Goal: Task Accomplishment & Management: Use online tool/utility

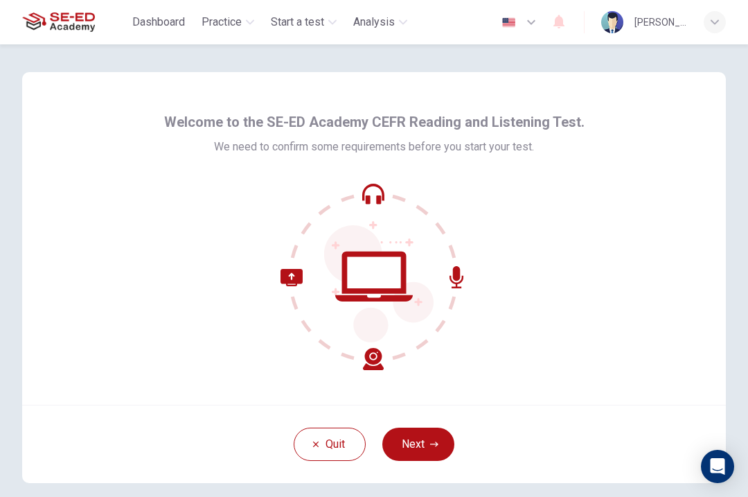
scroll to position [21, 0]
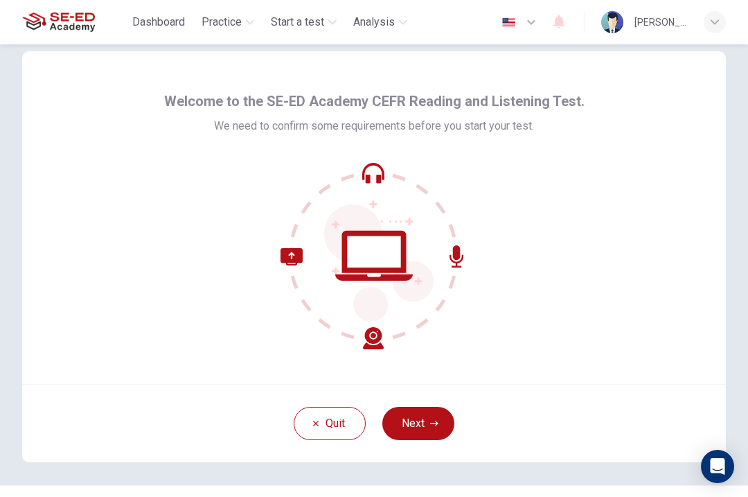
click at [436, 433] on button "Next" at bounding box center [418, 423] width 72 height 33
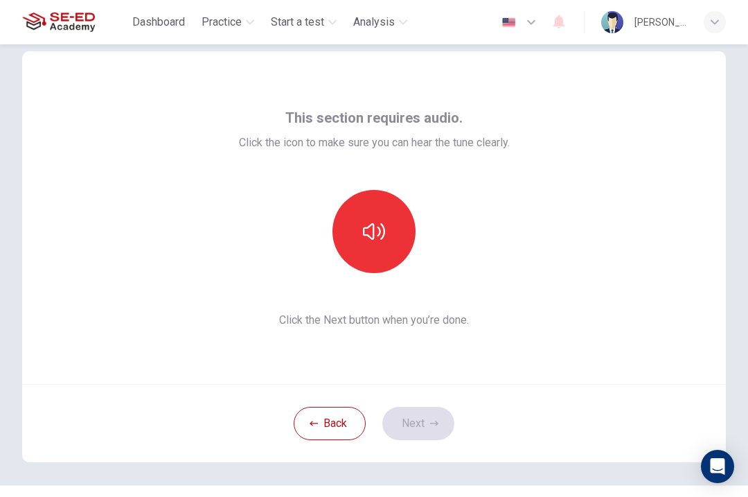
click at [385, 235] on button "button" at bounding box center [373, 231] width 83 height 83
click at [445, 425] on button "Next" at bounding box center [418, 423] width 72 height 33
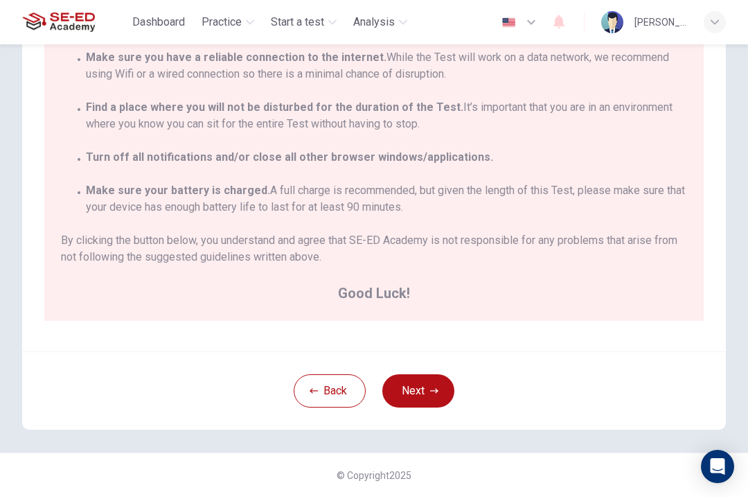
scroll to position [48, 0]
click at [436, 390] on icon "button" at bounding box center [434, 390] width 8 height 5
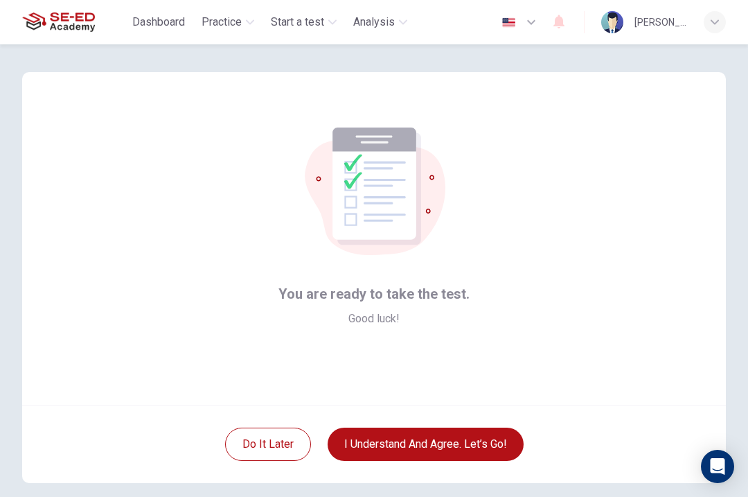
scroll to position [0, 0]
click at [509, 443] on button "I understand and agree. Let’s go!" at bounding box center [426, 443] width 196 height 33
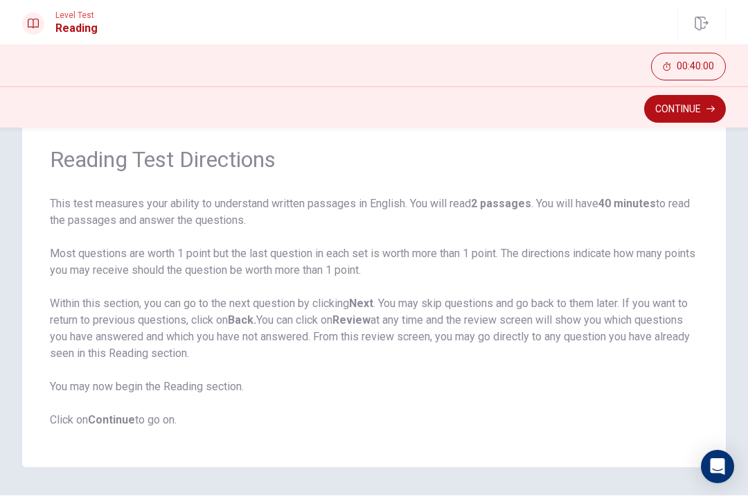
scroll to position [51, 0]
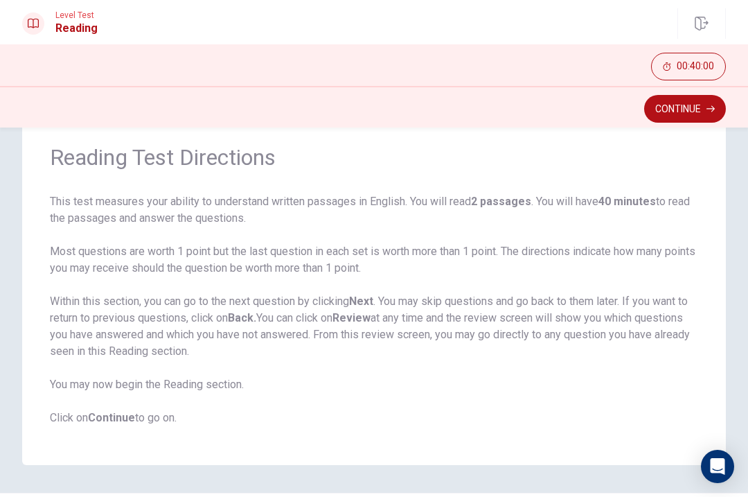
click at [707, 109] on icon "button" at bounding box center [711, 109] width 8 height 8
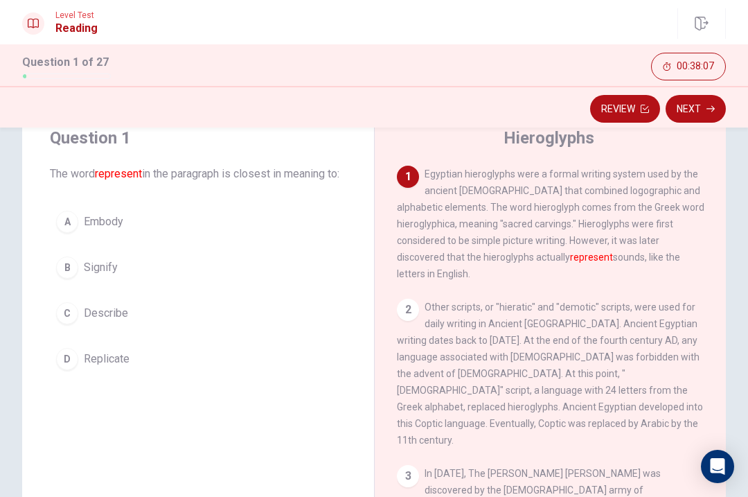
click at [70, 324] on div "C" at bounding box center [67, 313] width 22 height 22
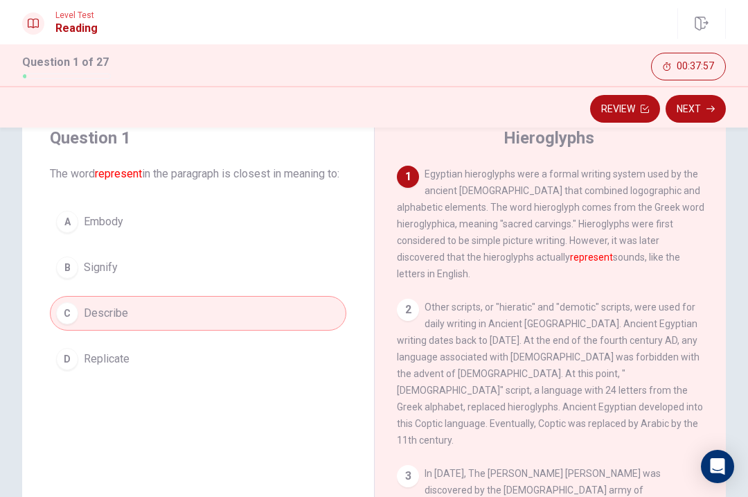
scroll to position [103, 0]
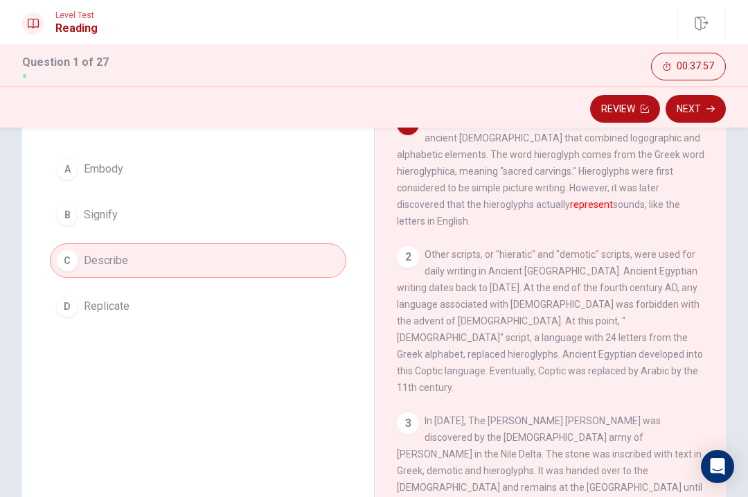
click at [693, 105] on button "Next" at bounding box center [696, 109] width 60 height 28
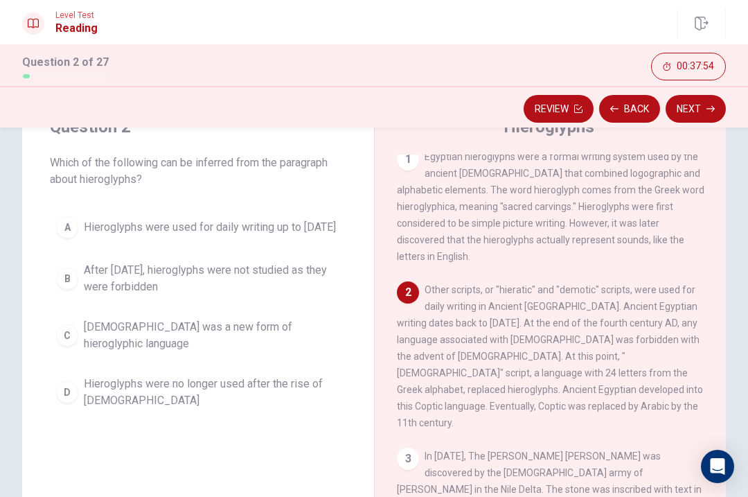
scroll to position [48, 0]
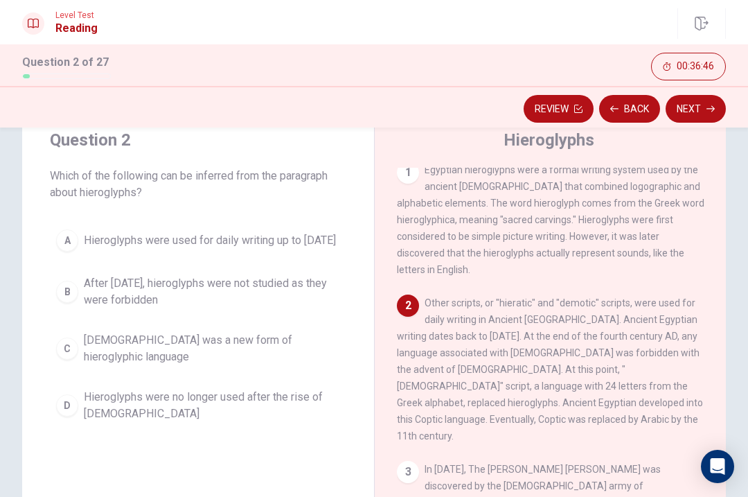
click at [70, 303] on div "B" at bounding box center [67, 292] width 22 height 22
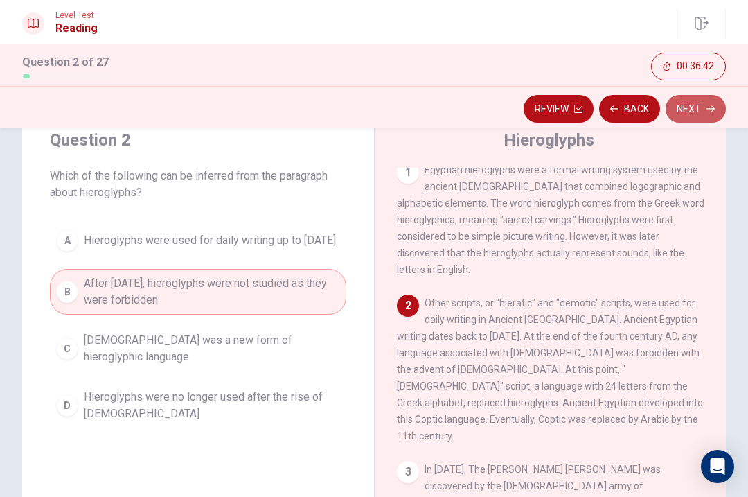
click at [699, 115] on button "Next" at bounding box center [696, 109] width 60 height 28
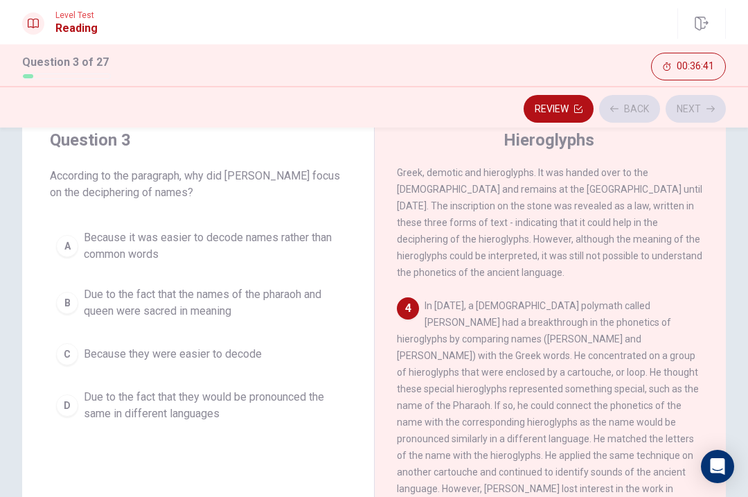
scroll to position [372, 0]
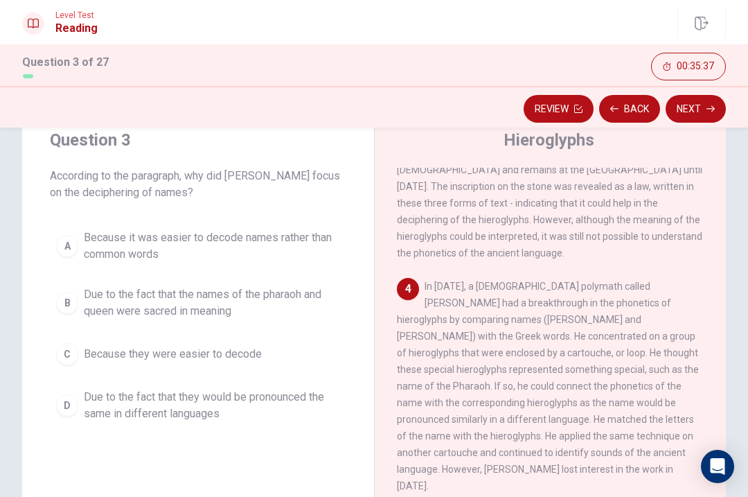
click at [253, 308] on span "Due to the fact that the names of the pharaoh and queen were sacred in meaning" at bounding box center [212, 302] width 256 height 33
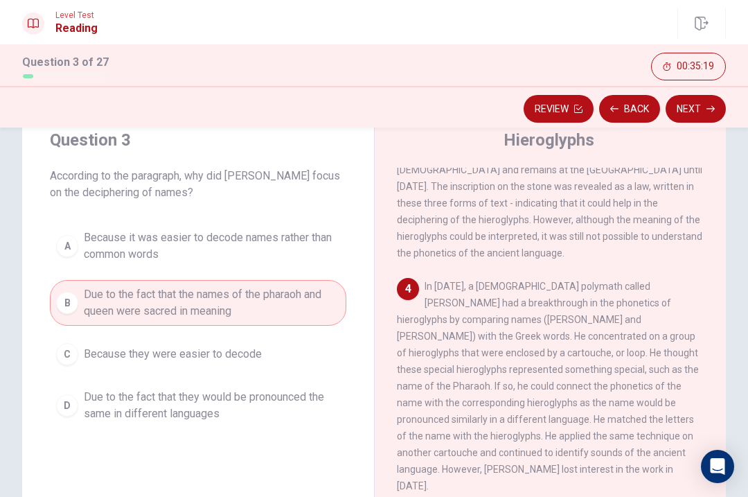
click at [706, 111] on button "Next" at bounding box center [696, 109] width 60 height 28
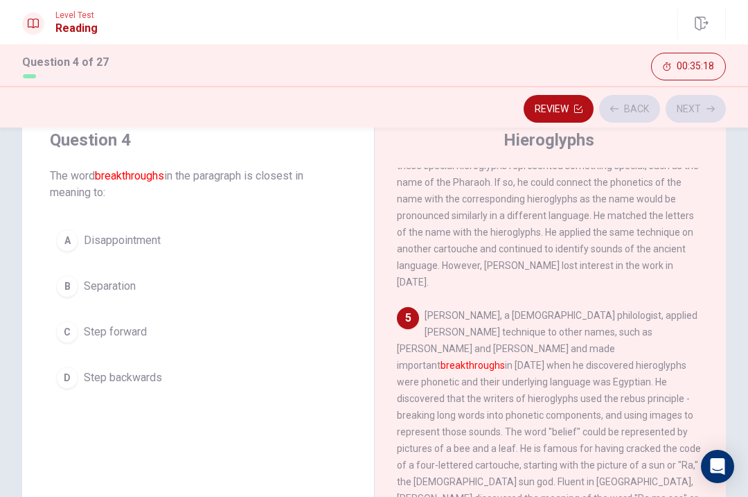
scroll to position [621, 0]
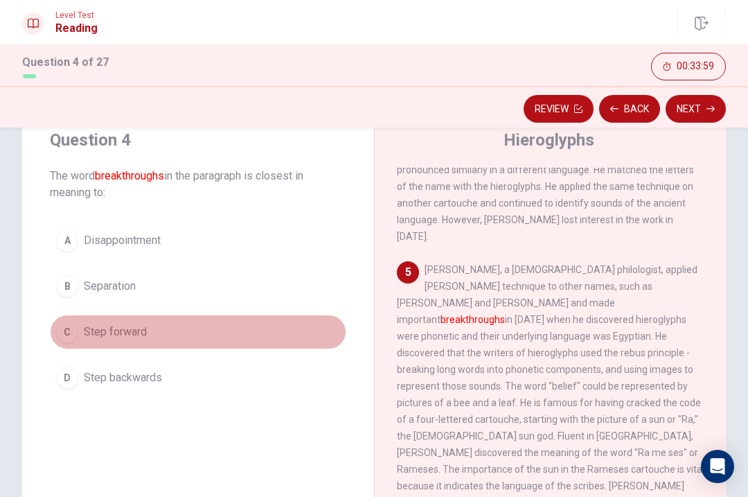
click at [69, 344] on button "C Step forward" at bounding box center [198, 331] width 296 height 35
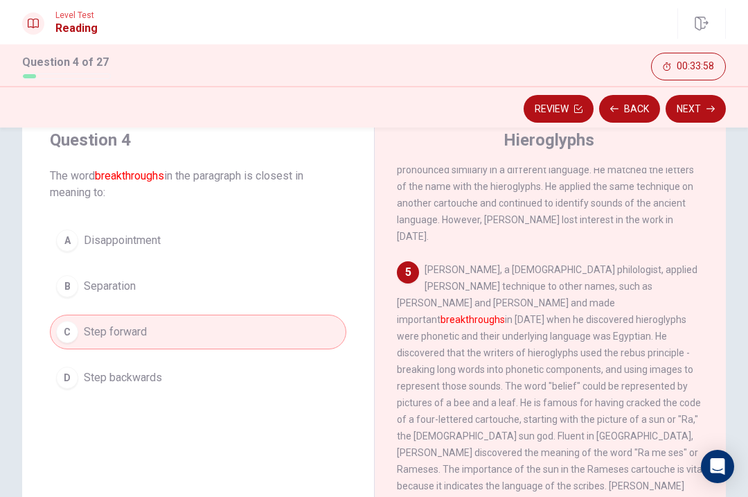
click at [703, 97] on button "Next" at bounding box center [696, 109] width 60 height 28
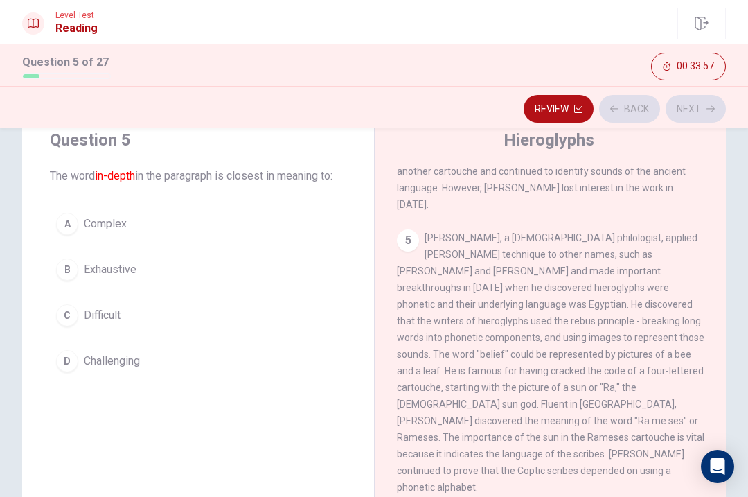
scroll to position [666, 0]
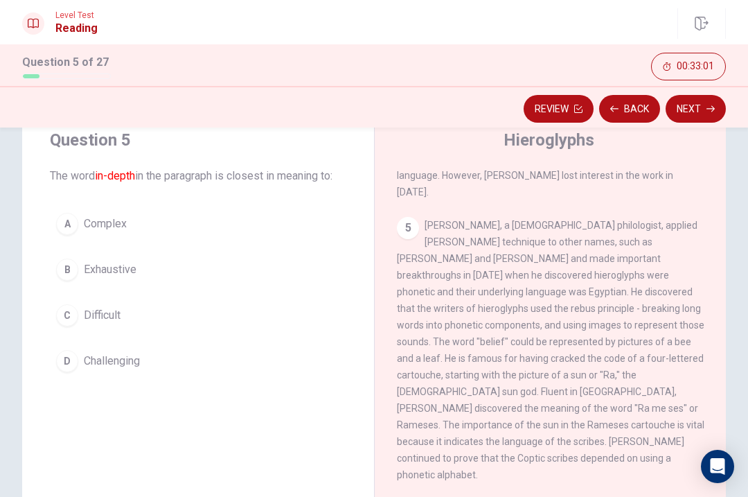
click at [69, 260] on div "B" at bounding box center [67, 269] width 22 height 22
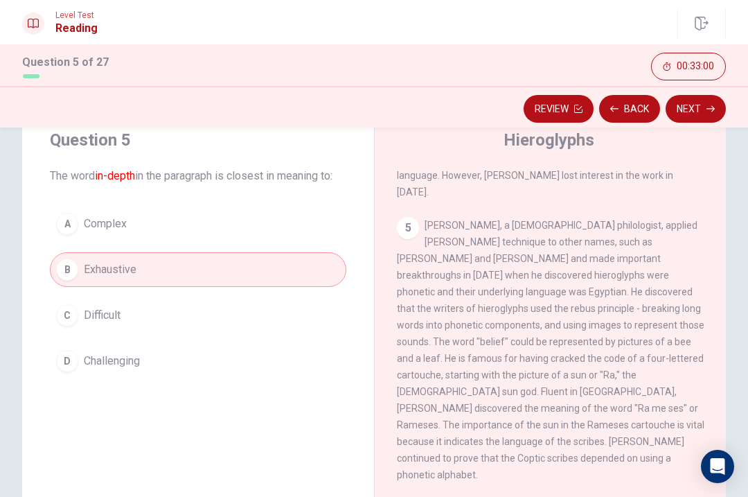
click at [700, 112] on button "Next" at bounding box center [696, 109] width 60 height 28
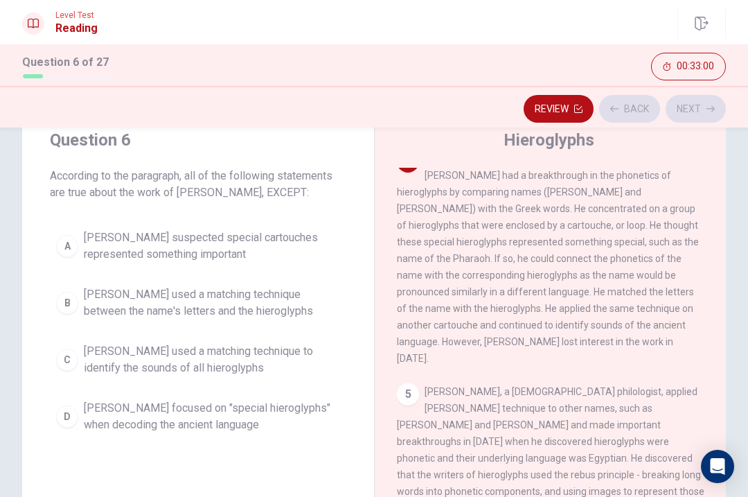
scroll to position [449, 0]
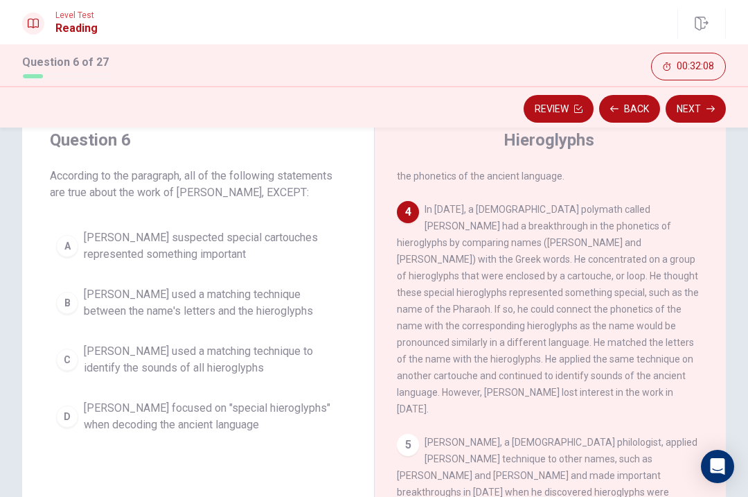
click at [746, 436] on div "Question 6 According to the paragraph, all of the following statements are true…" at bounding box center [374, 347] width 748 height 481
click at [114, 290] on span "[PERSON_NAME] used a matching technique between the name's letters and the hier…" at bounding box center [212, 302] width 256 height 33
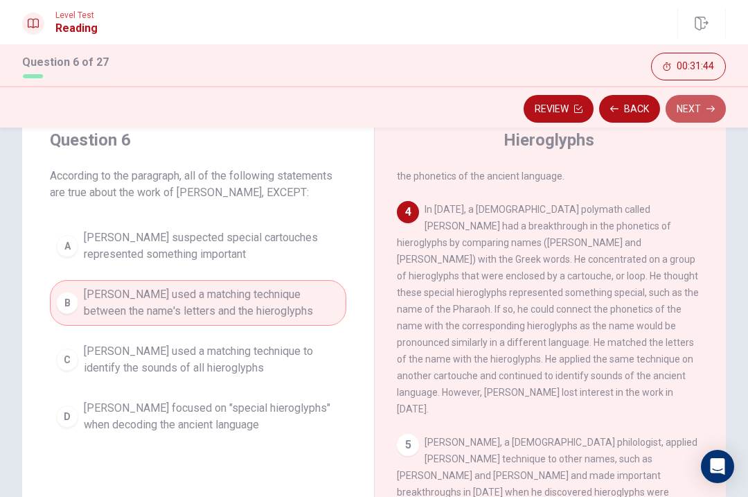
click at [709, 115] on button "Next" at bounding box center [696, 109] width 60 height 28
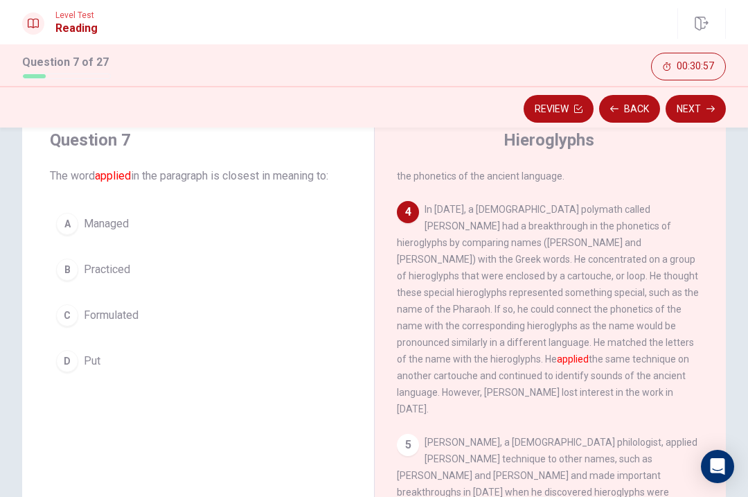
click at [71, 355] on div "D" at bounding box center [67, 361] width 22 height 22
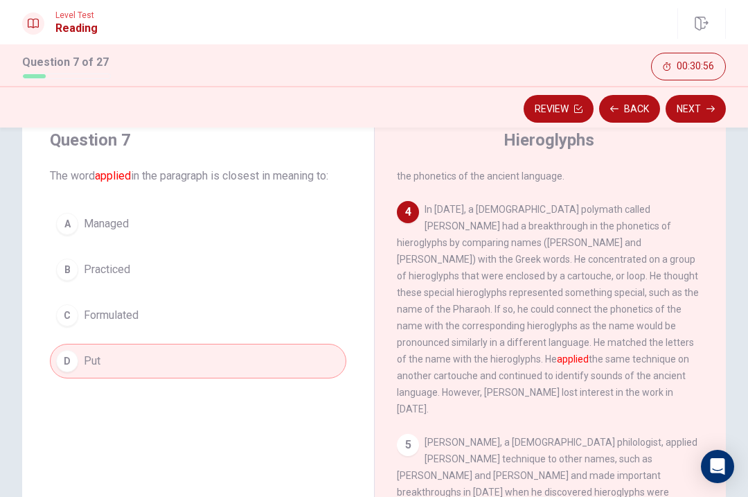
click at [698, 116] on button "Next" at bounding box center [696, 109] width 60 height 28
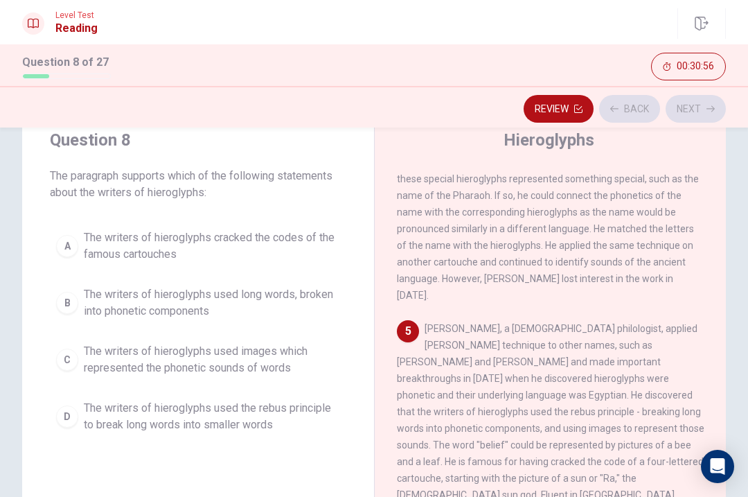
scroll to position [621, 0]
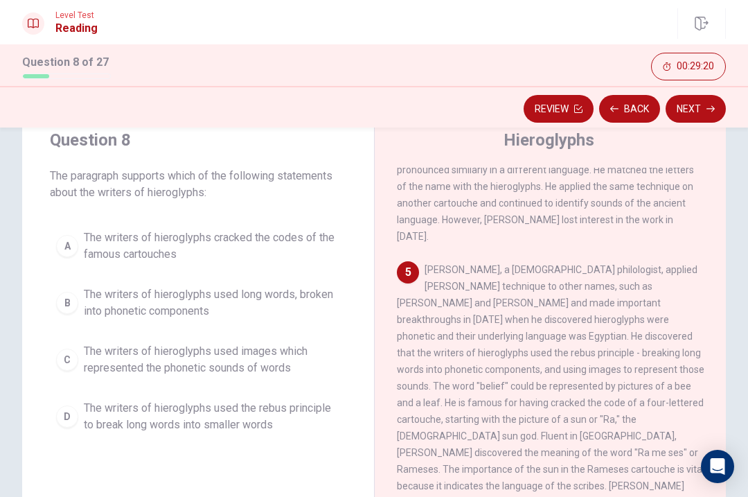
click at [288, 375] on span "The writers of hieroglyphs used images which represented the phonetic sounds of…" at bounding box center [212, 359] width 256 height 33
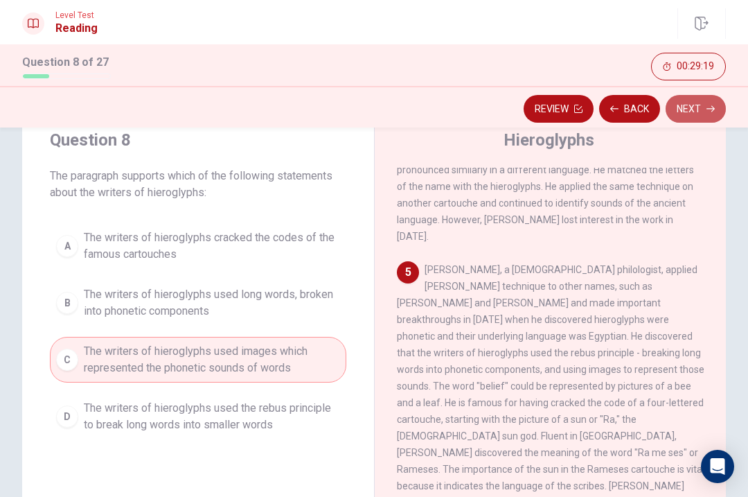
click at [707, 111] on icon "button" at bounding box center [711, 109] width 8 height 8
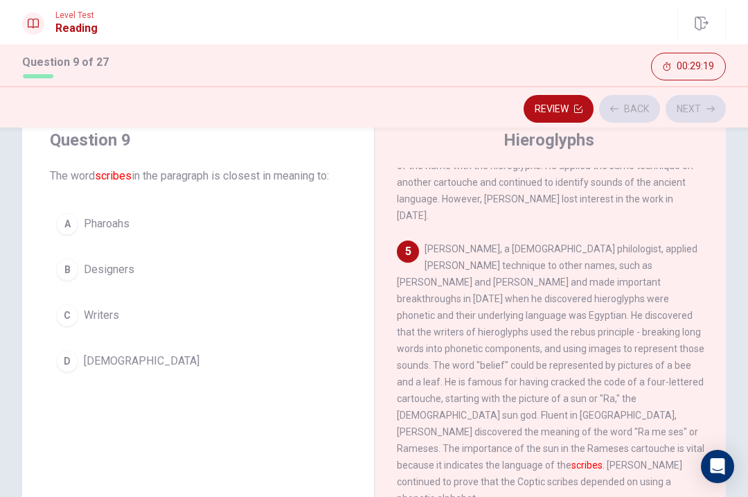
scroll to position [648, 0]
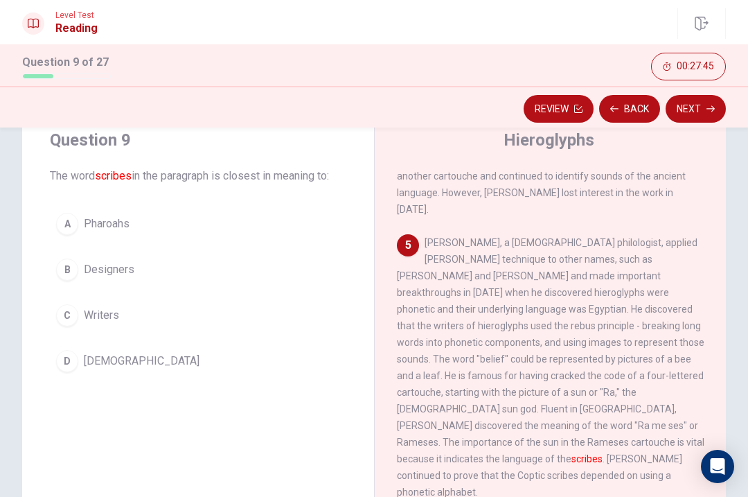
click at [75, 318] on div "C" at bounding box center [67, 315] width 22 height 22
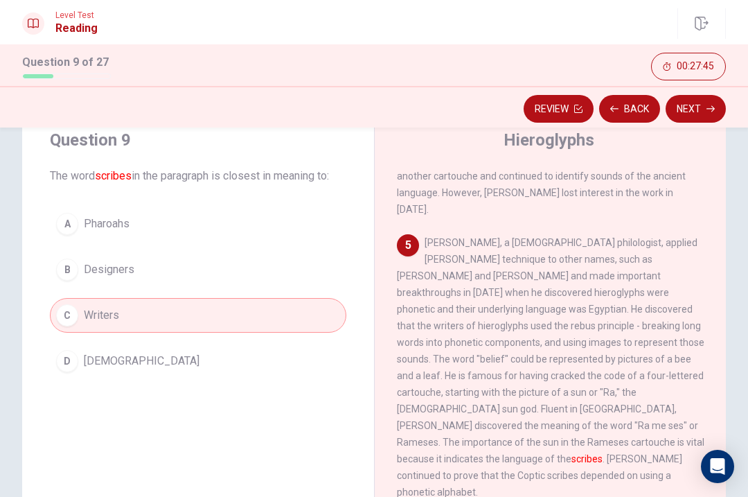
click at [700, 115] on button "Next" at bounding box center [696, 109] width 60 height 28
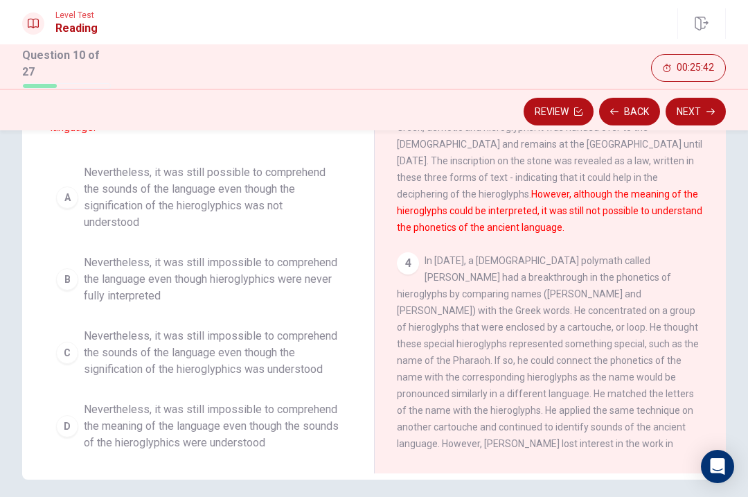
scroll to position [166, 0]
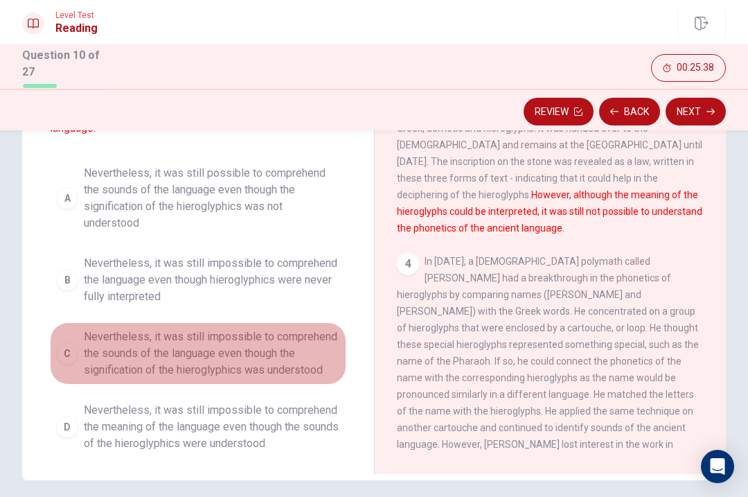
click at [312, 344] on span "Nevertheless, it was still impossible to comprehend the sounds of the language …" at bounding box center [212, 353] width 256 height 50
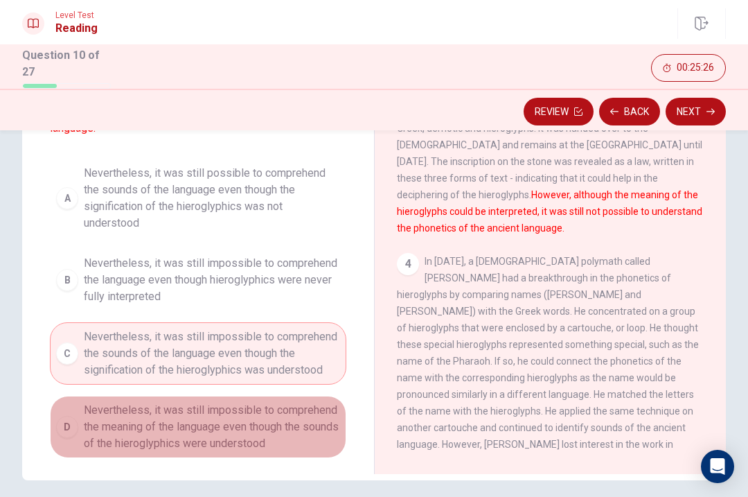
click at [296, 404] on span "Nevertheless, it was still impossible to comprehend the meaning of the language…" at bounding box center [212, 427] width 256 height 50
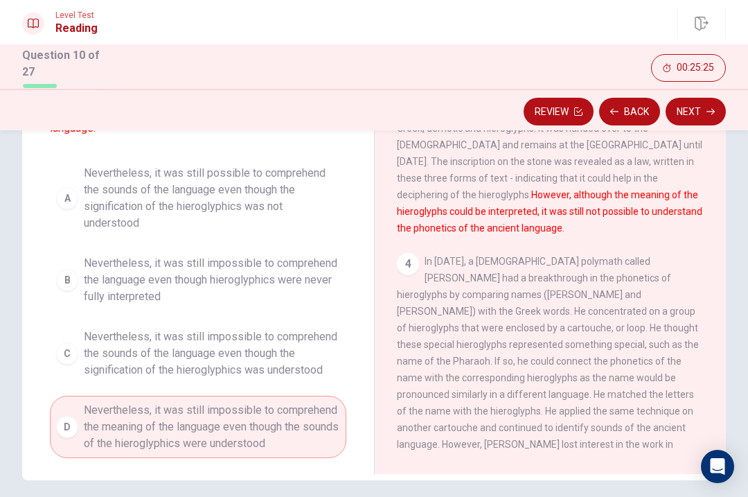
click at [318, 344] on span "Nevertheless, it was still impossible to comprehend the sounds of the language …" at bounding box center [212, 353] width 256 height 50
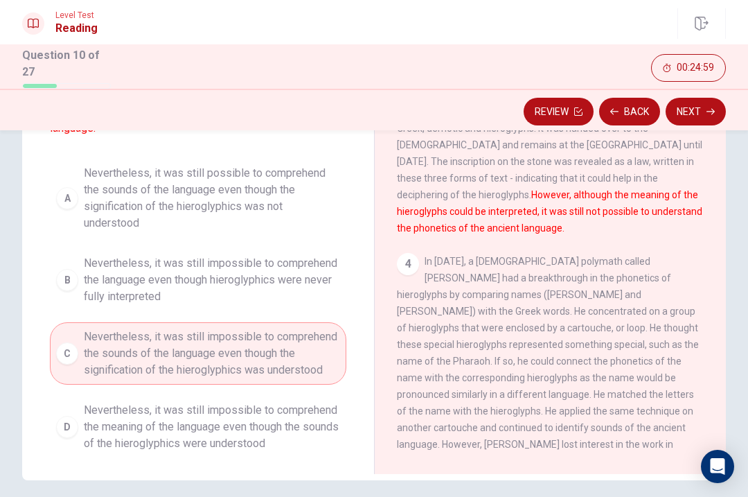
click at [702, 116] on button "Next" at bounding box center [696, 112] width 60 height 28
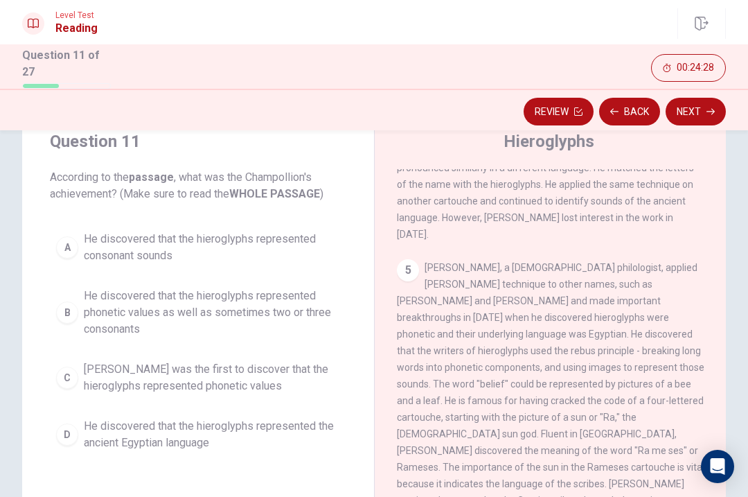
scroll to position [625, 0]
click at [735, 222] on div "Question 11 According to the passage , what was the Champollion's achievement? …" at bounding box center [374, 348] width 748 height 481
click at [320, 256] on span "He discovered that the hieroglyphs represented consonant sounds" at bounding box center [212, 247] width 256 height 33
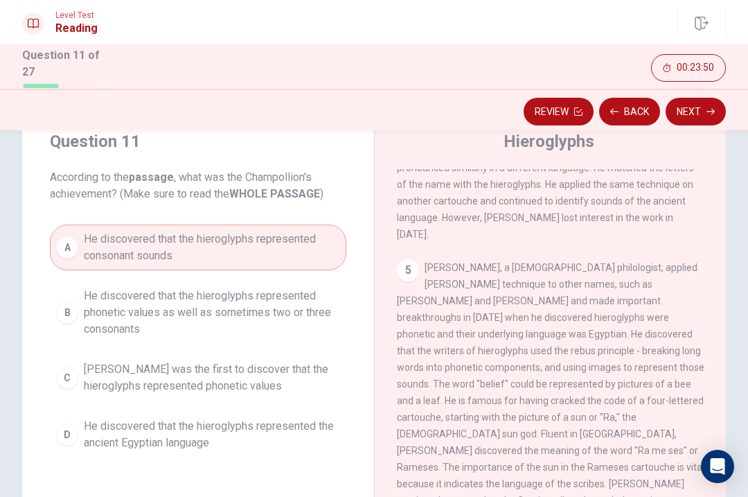
click at [248, 323] on span "He discovered that the hieroglyphs represented phonetic values as well as somet…" at bounding box center [212, 312] width 256 height 50
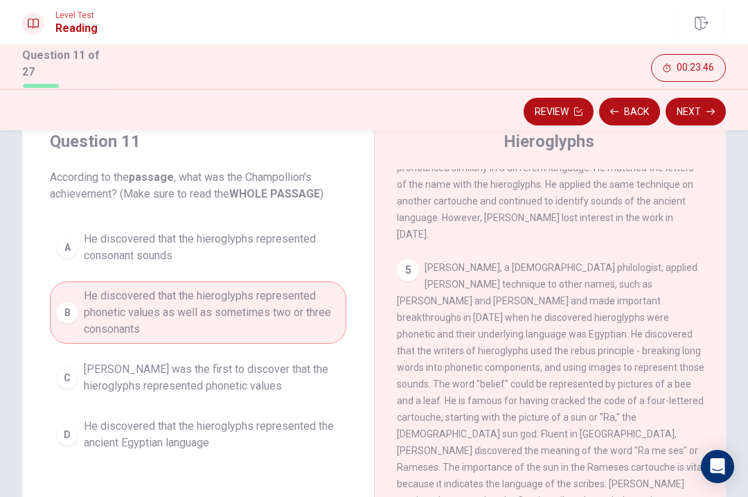
click at [704, 113] on button "Next" at bounding box center [696, 112] width 60 height 28
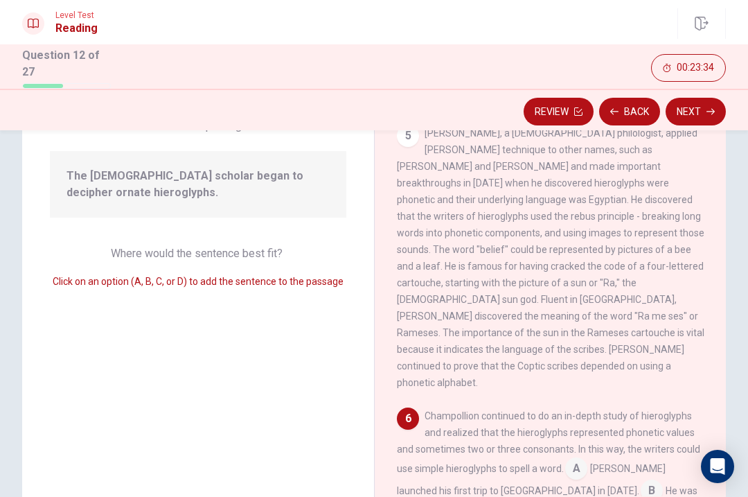
scroll to position [125, 0]
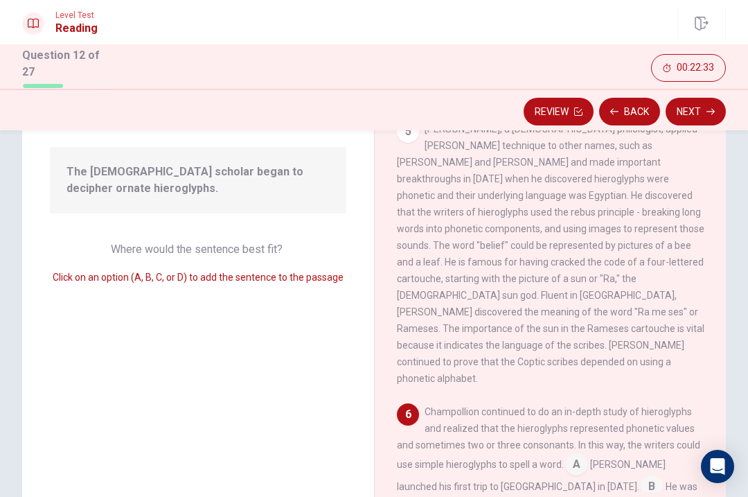
click at [583, 454] on input at bounding box center [576, 465] width 22 height 22
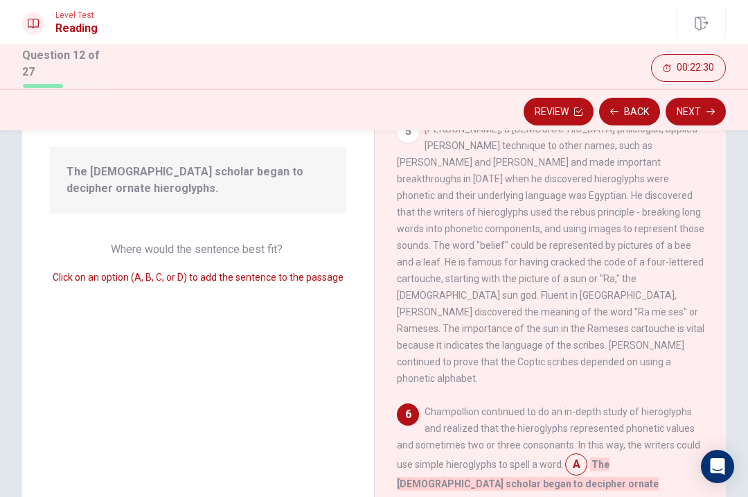
click at [701, 113] on button "Next" at bounding box center [696, 112] width 60 height 28
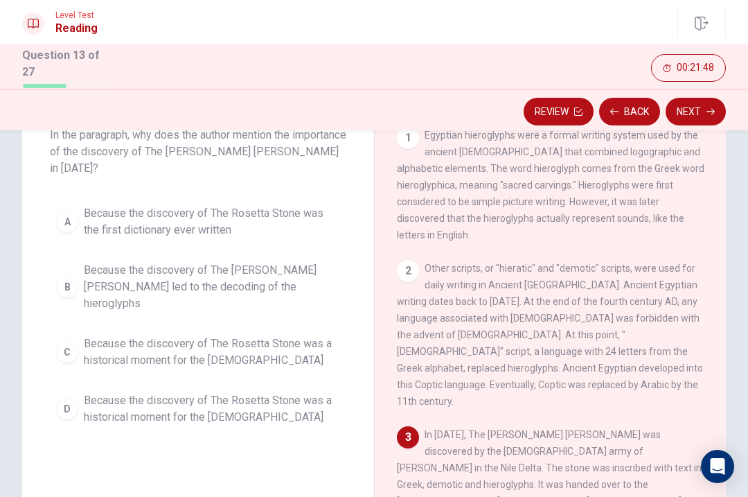
scroll to position [94, 0]
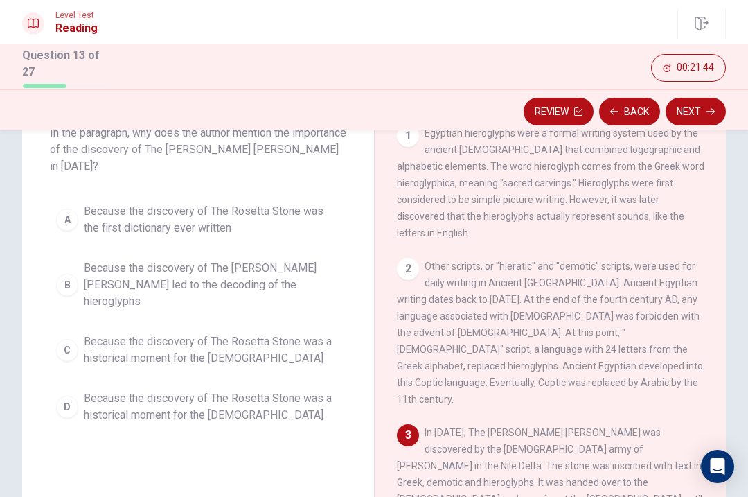
click at [300, 270] on span "Because the discovery of The [PERSON_NAME] [PERSON_NAME] led to the decoding of…" at bounding box center [212, 285] width 256 height 50
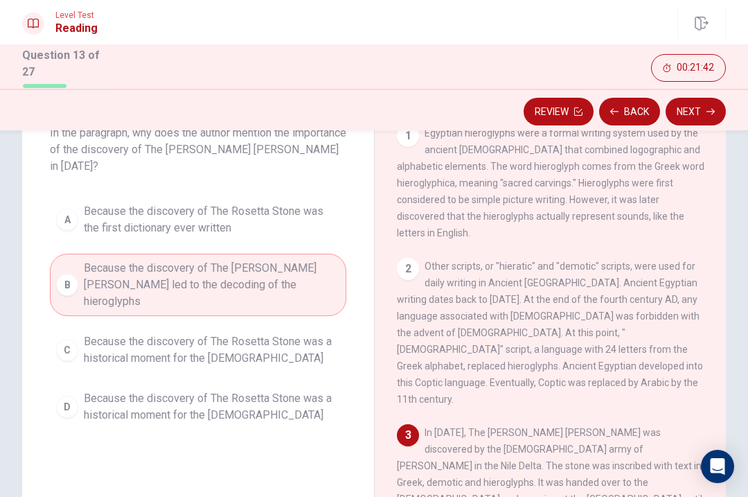
click at [695, 120] on button "Next" at bounding box center [696, 112] width 60 height 28
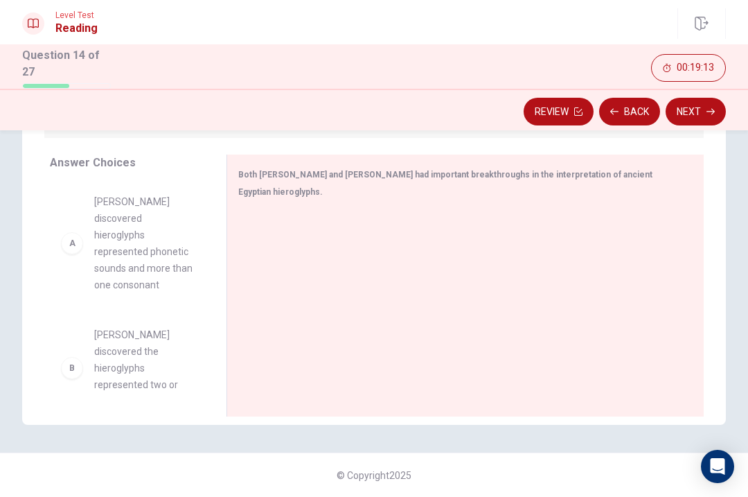
scroll to position [0, 0]
click at [72, 254] on div "A" at bounding box center [72, 243] width 22 height 22
click at [76, 254] on div "A" at bounding box center [72, 243] width 22 height 22
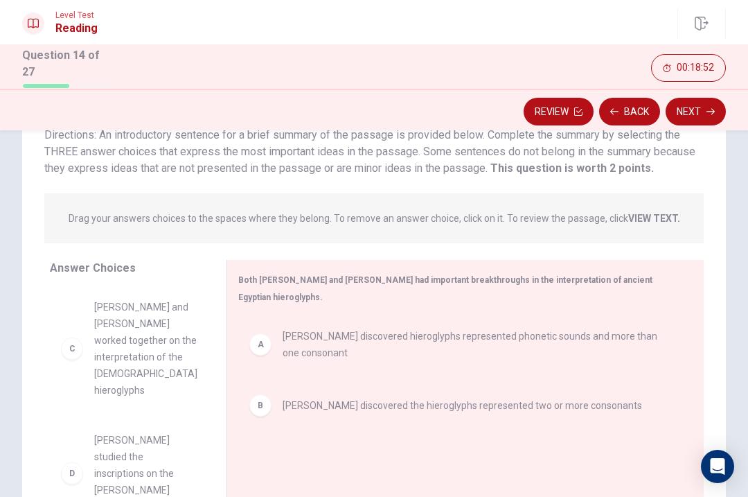
click at [180, 324] on span "[PERSON_NAME] and [PERSON_NAME] worked together on the interpretation of the [D…" at bounding box center [145, 349] width 103 height 100
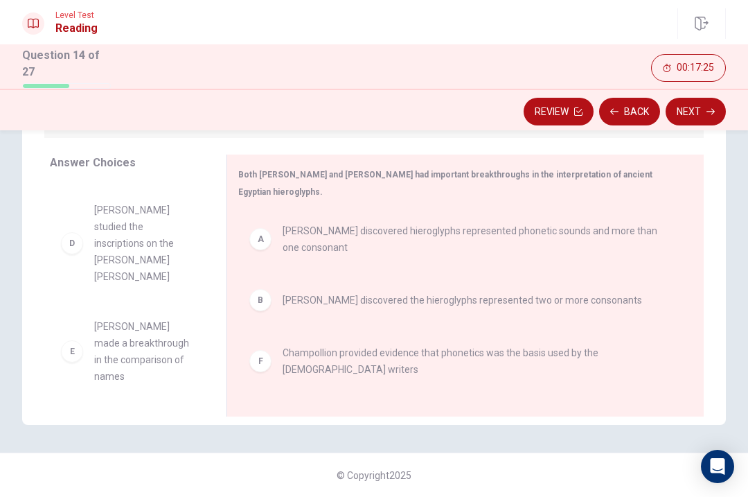
scroll to position [91, 0]
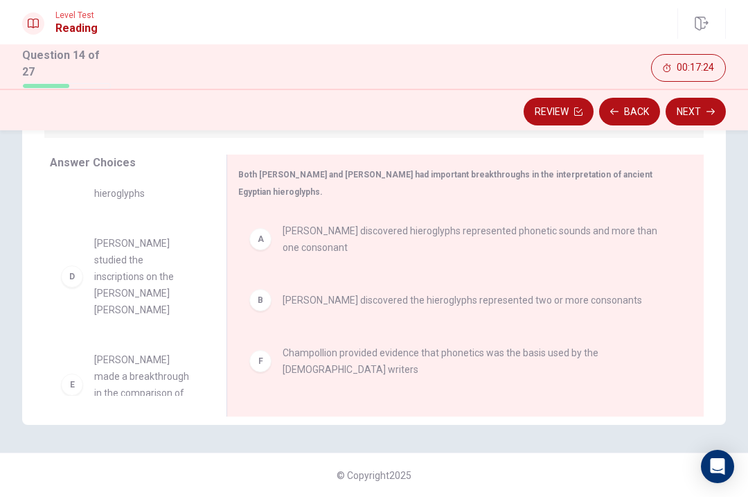
click at [707, 114] on icon "button" at bounding box center [711, 111] width 8 height 8
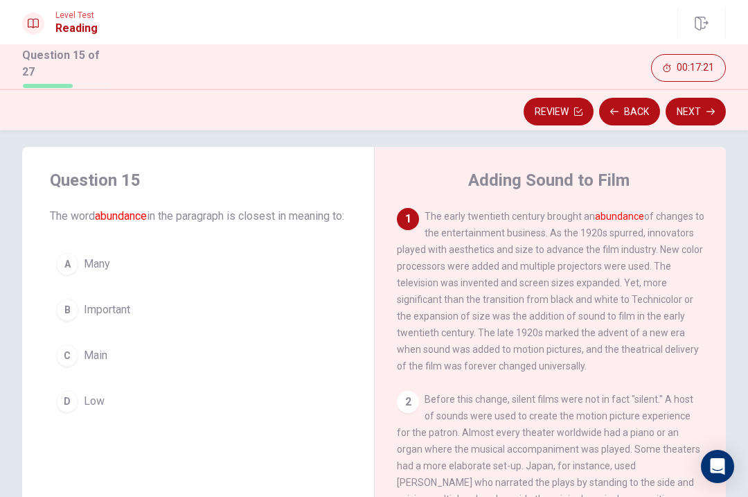
scroll to position [17, 0]
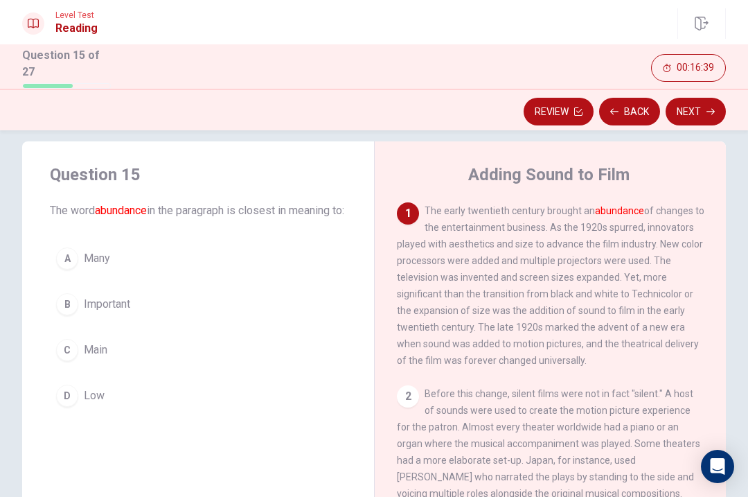
click at [69, 269] on div "A" at bounding box center [67, 258] width 22 height 22
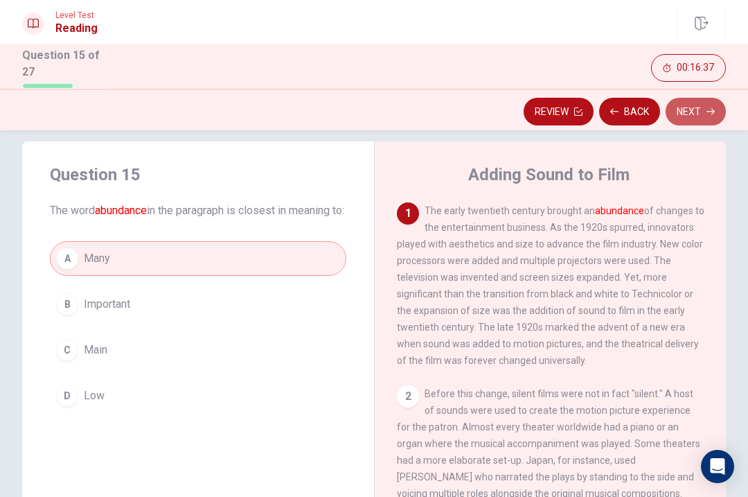
click at [707, 114] on icon "button" at bounding box center [711, 111] width 8 height 8
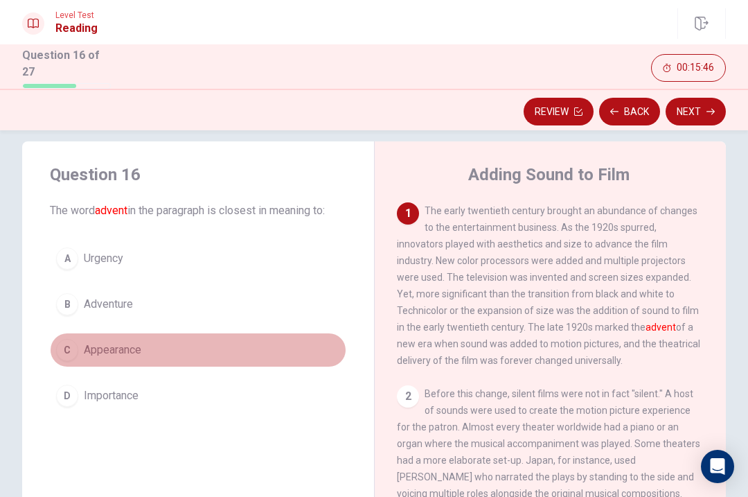
click at [70, 351] on div "C" at bounding box center [67, 350] width 22 height 22
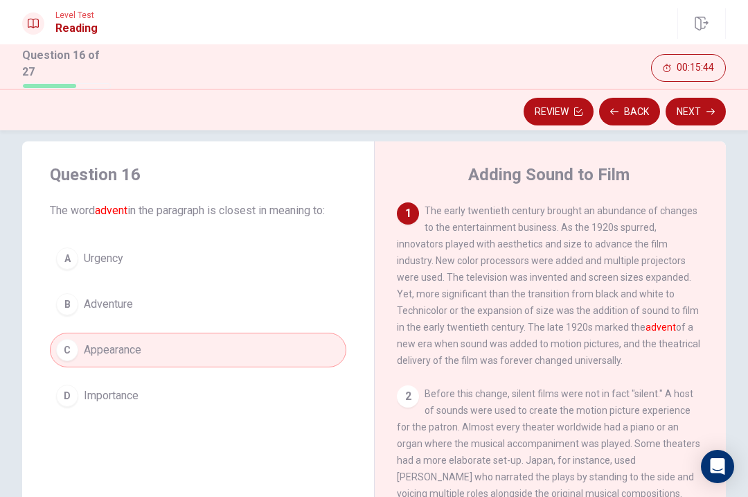
click at [691, 103] on button "Next" at bounding box center [696, 112] width 60 height 28
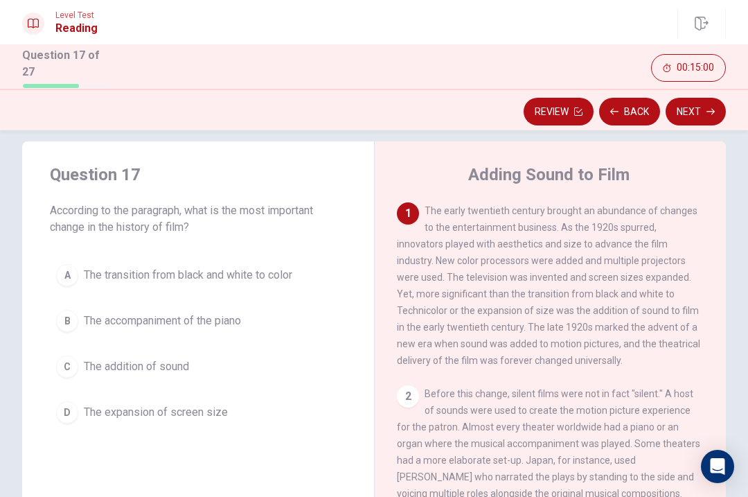
click at [74, 376] on button "C The addition of sound" at bounding box center [198, 366] width 296 height 35
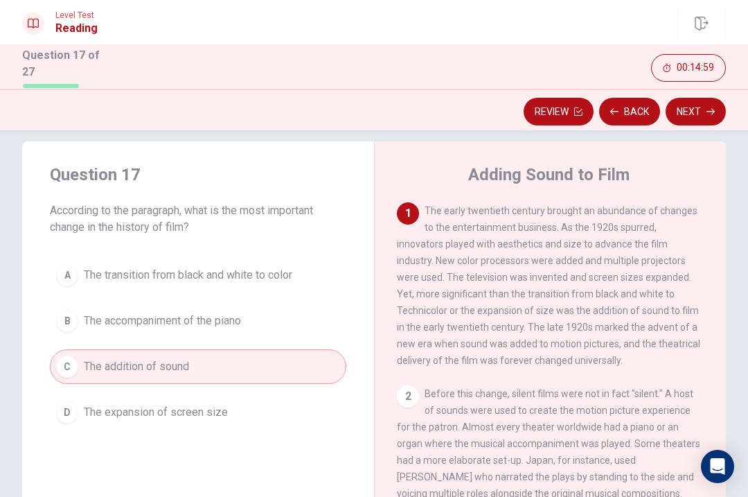
click at [702, 119] on button "Next" at bounding box center [696, 112] width 60 height 28
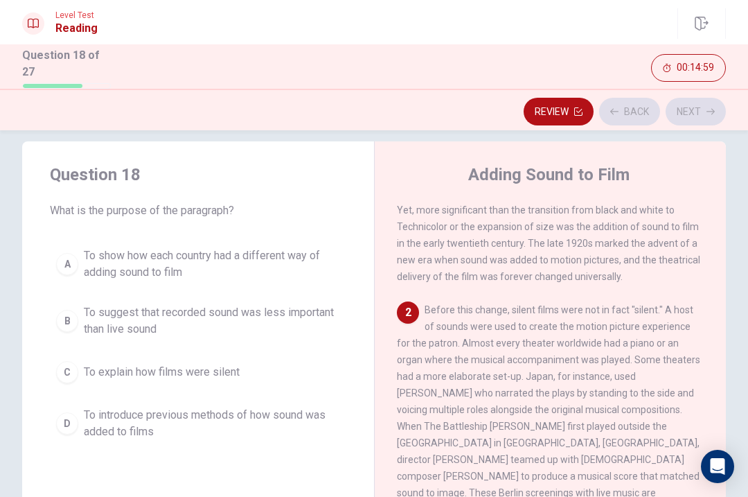
scroll to position [123, 0]
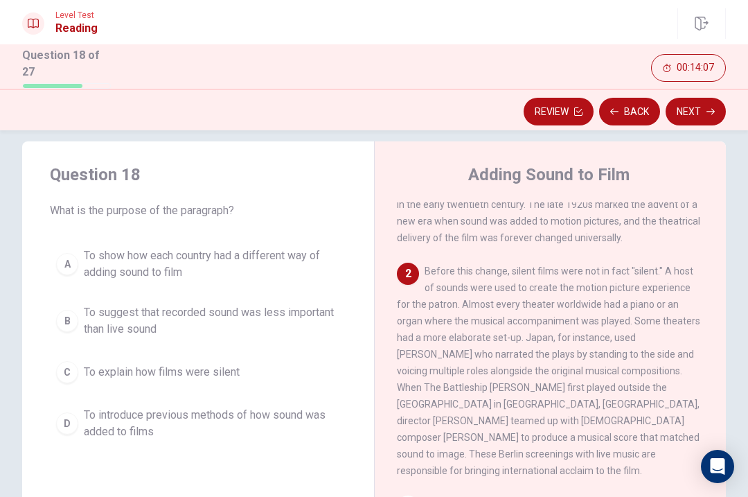
click at [71, 429] on div "D" at bounding box center [67, 423] width 22 height 22
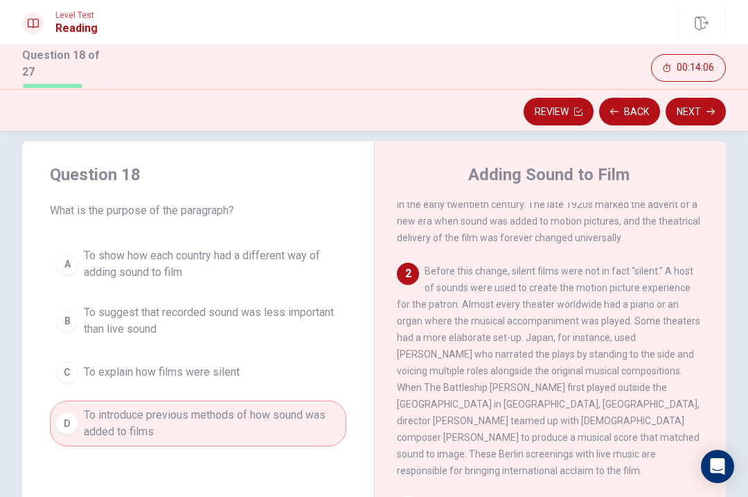
click at [707, 111] on icon "button" at bounding box center [711, 111] width 8 height 8
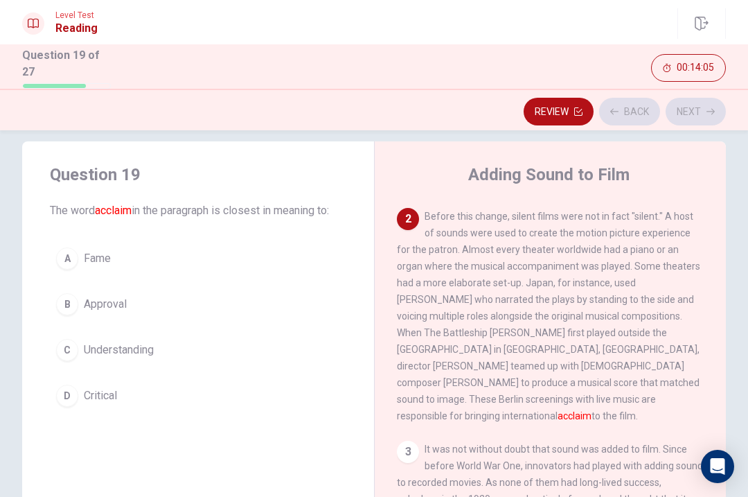
scroll to position [183, 0]
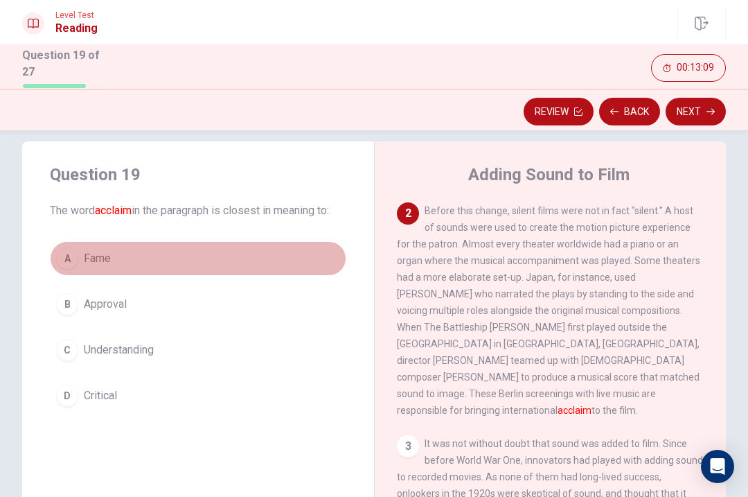
click at [69, 251] on div "A" at bounding box center [67, 258] width 22 height 22
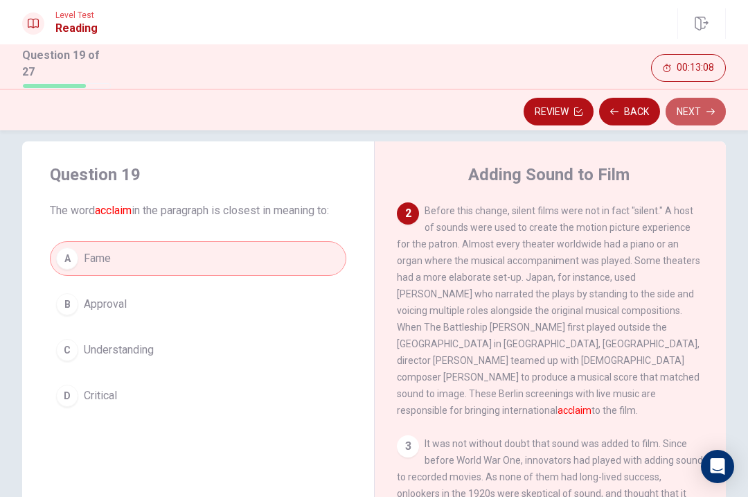
click at [695, 108] on button "Next" at bounding box center [696, 112] width 60 height 28
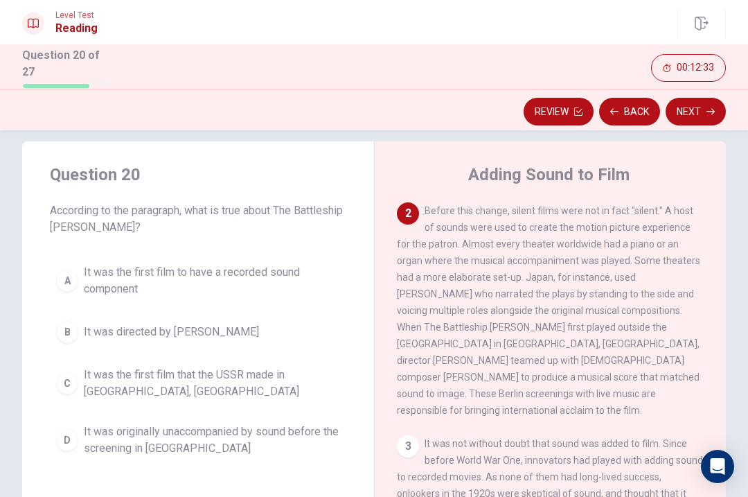
click at [76, 392] on button "C It was the first film that the USSR made in [GEOGRAPHIC_DATA], [GEOGRAPHIC_DA…" at bounding box center [198, 383] width 296 height 46
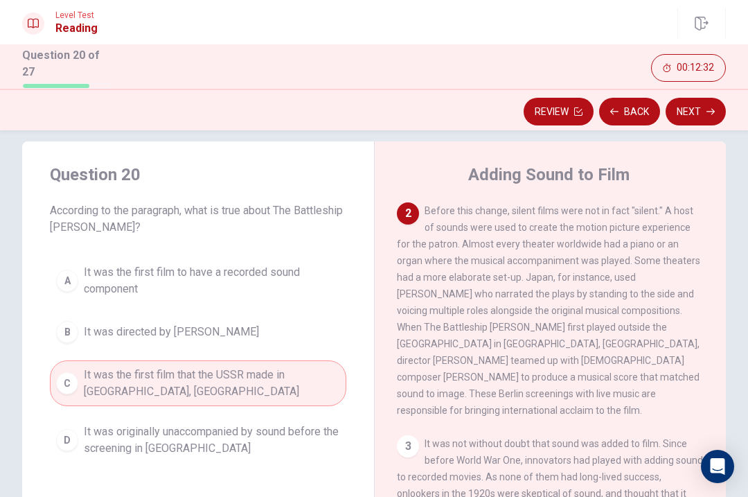
click at [688, 121] on button "Next" at bounding box center [696, 112] width 60 height 28
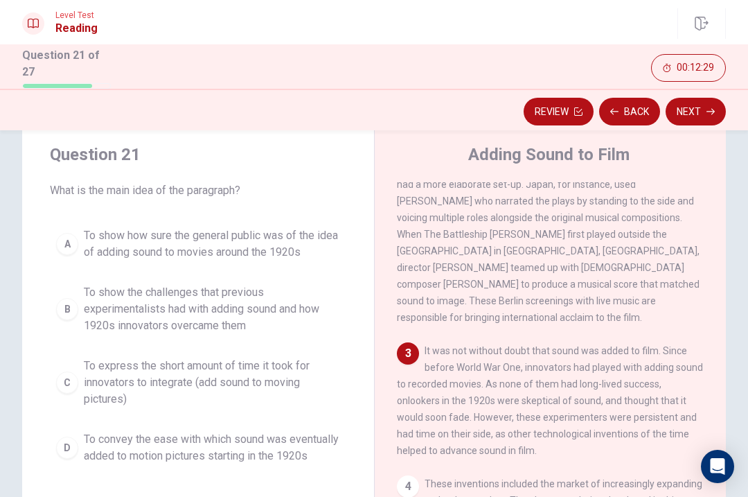
scroll to position [37, 0]
click at [78, 317] on button "B To show the challenges that previous experimentalists had with adding sound a…" at bounding box center [198, 308] width 296 height 62
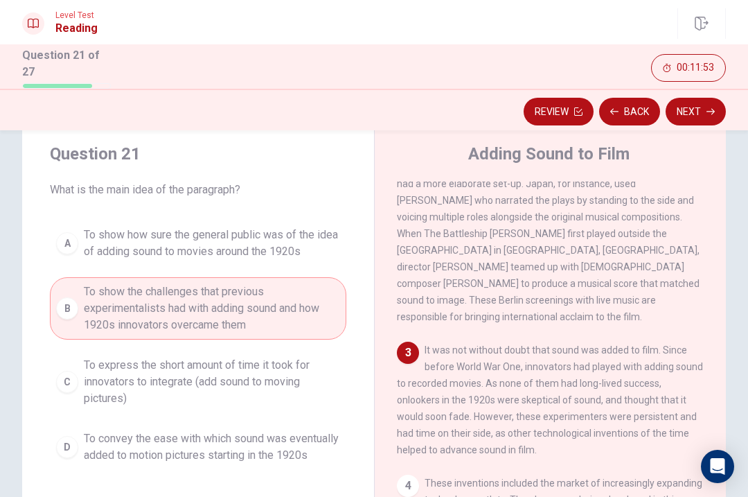
click at [691, 111] on button "Next" at bounding box center [696, 112] width 60 height 28
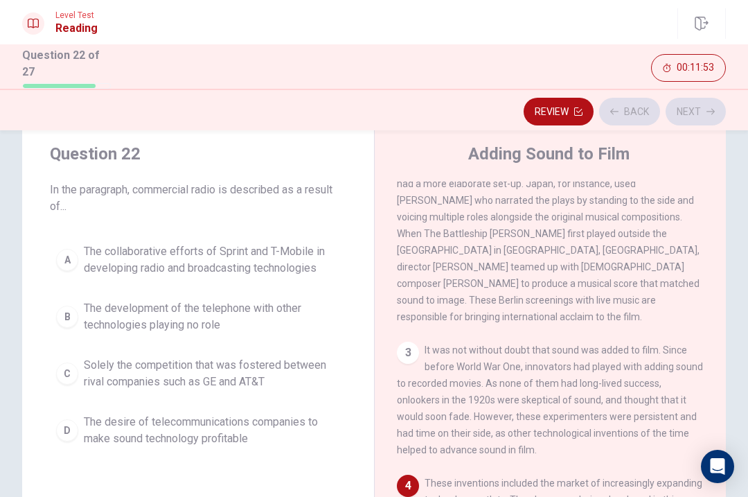
scroll to position [455, 0]
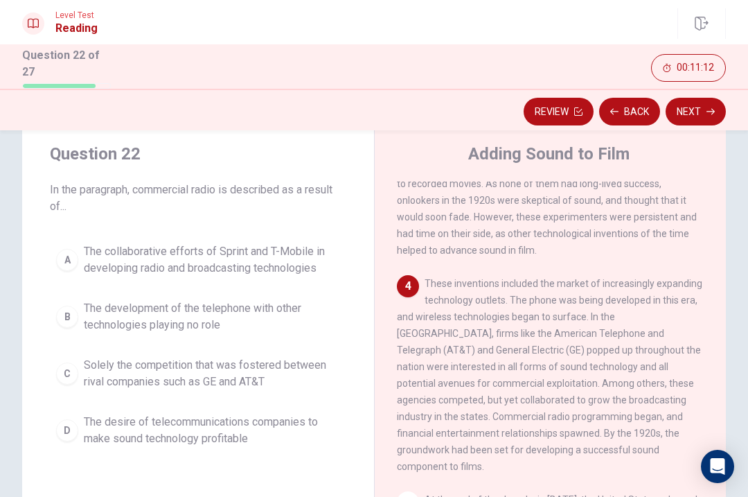
click at [80, 438] on button "D The desire of telecommunications companies to make sound technology profitable" at bounding box center [198, 430] width 296 height 46
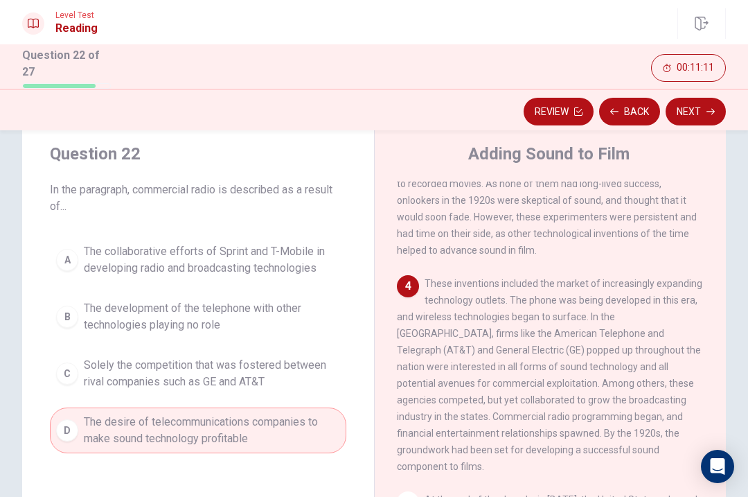
click at [697, 107] on button "Next" at bounding box center [696, 112] width 60 height 28
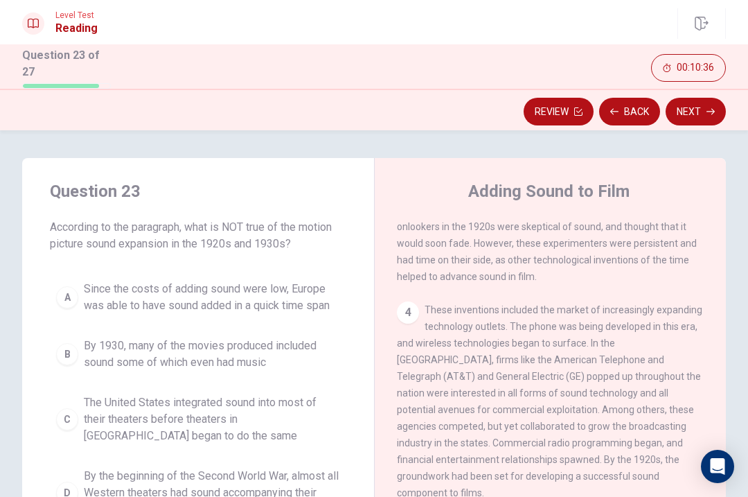
scroll to position [10, 0]
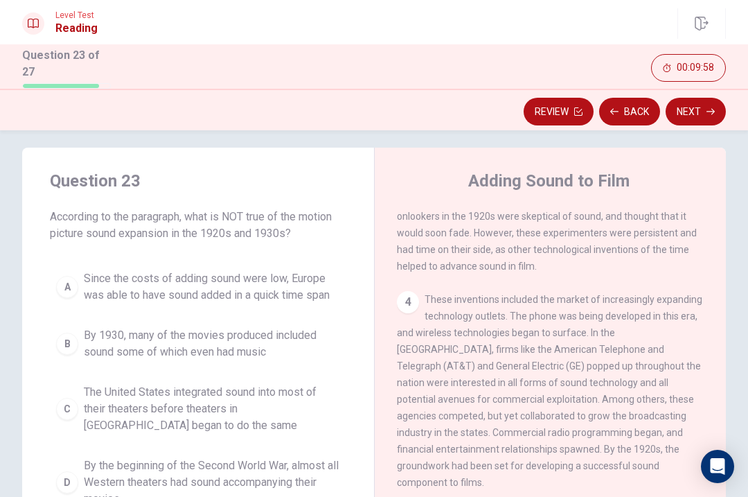
click at [57, 263] on div "Question 23 According to the paragraph, what is NOT true of the motion picture …" at bounding box center [198, 342] width 352 height 388
click at [81, 304] on button "A Since the costs of adding sound were low, Europe was able to have sound added…" at bounding box center [198, 287] width 296 height 46
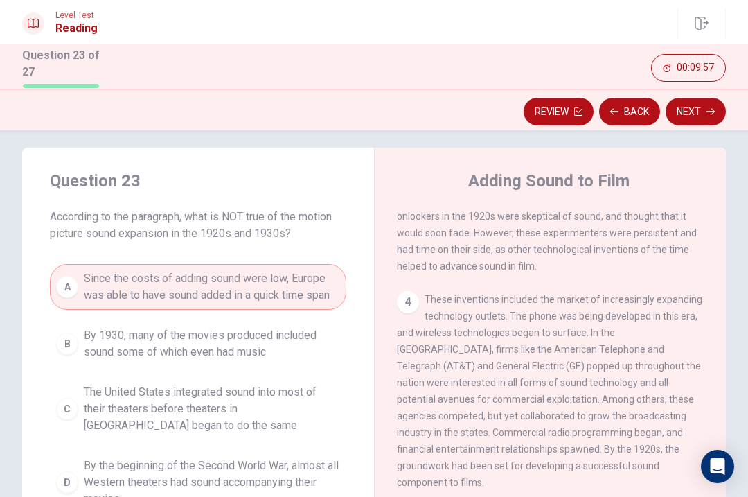
click at [62, 275] on button "A Since the costs of adding sound were low, Europe was able to have sound added…" at bounding box center [198, 287] width 296 height 46
click at [689, 116] on button "Next" at bounding box center [696, 112] width 60 height 28
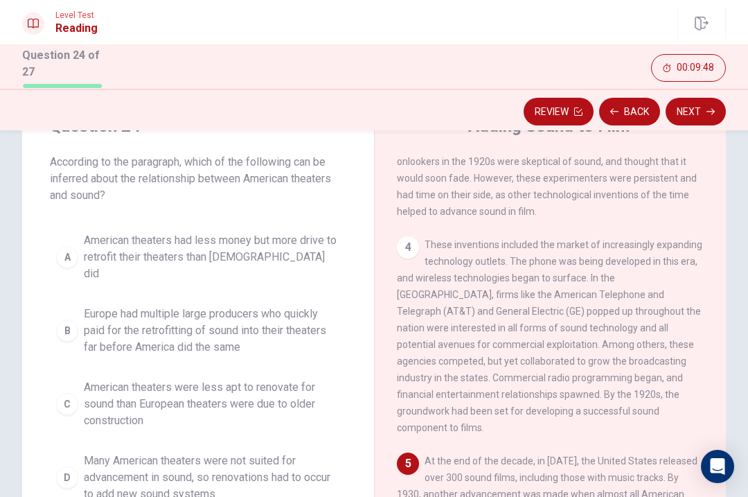
scroll to position [64, 0]
click at [73, 265] on button "A American theaters had less money but more drive to retrofit their theaters th…" at bounding box center [198, 258] width 296 height 62
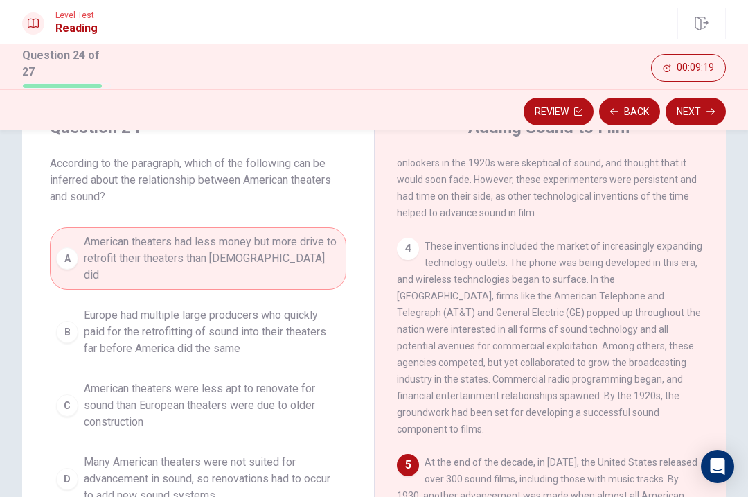
click at [690, 121] on button "Next" at bounding box center [696, 112] width 60 height 28
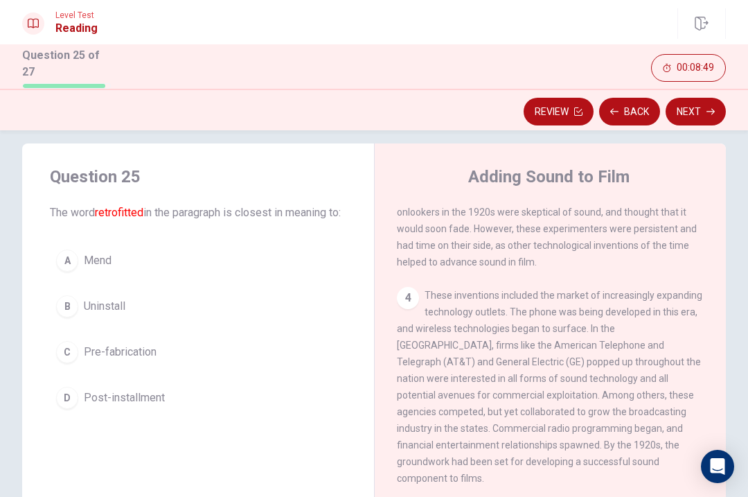
scroll to position [19, 0]
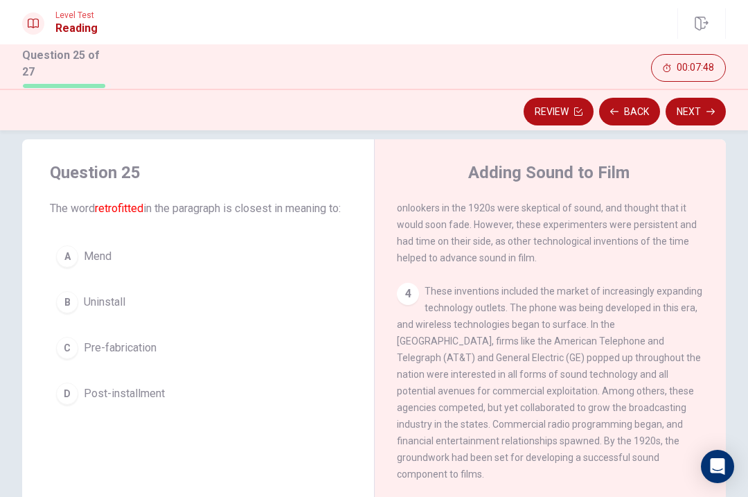
click at [207, 411] on button "D Post-installment" at bounding box center [198, 393] width 296 height 35
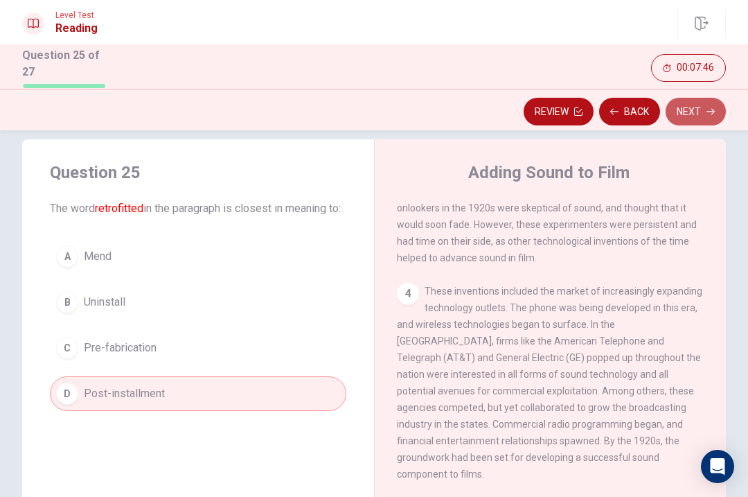
click at [700, 112] on button "Next" at bounding box center [696, 112] width 60 height 28
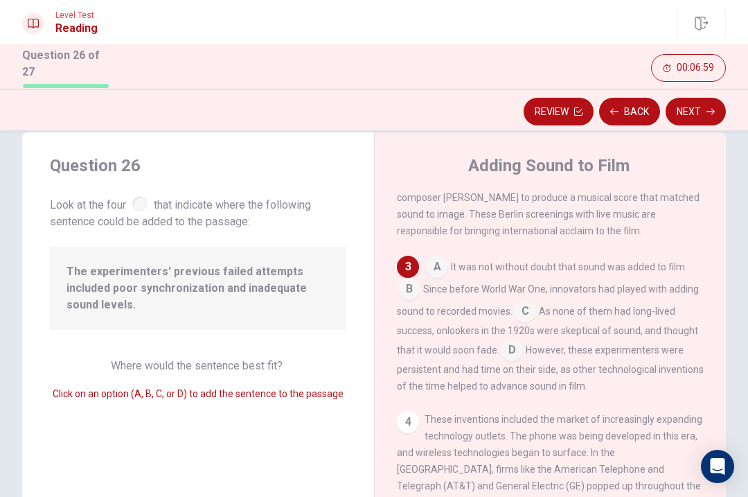
scroll to position [27, 0]
click at [521, 300] on input at bounding box center [525, 311] width 22 height 22
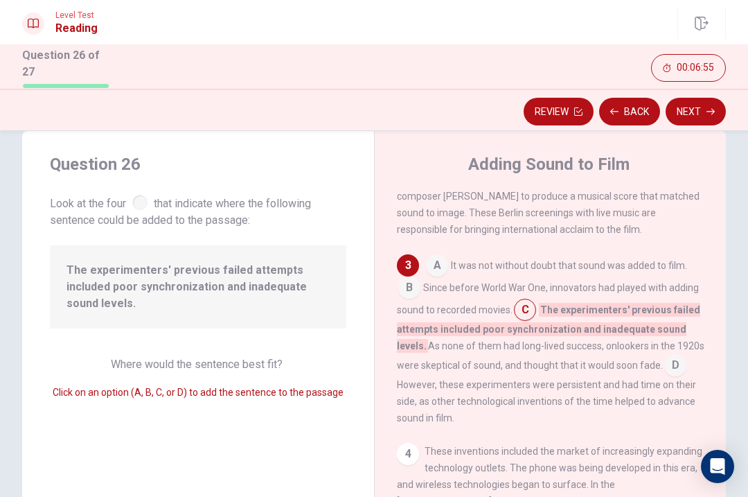
click at [684, 108] on button "Next" at bounding box center [696, 112] width 60 height 28
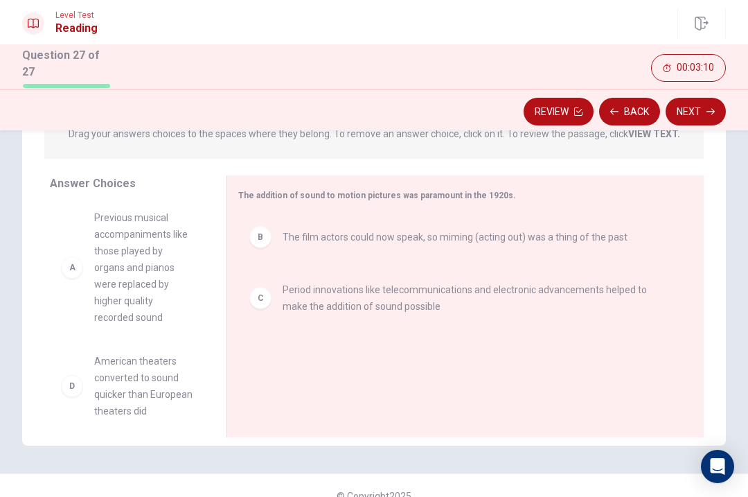
scroll to position [193, 0]
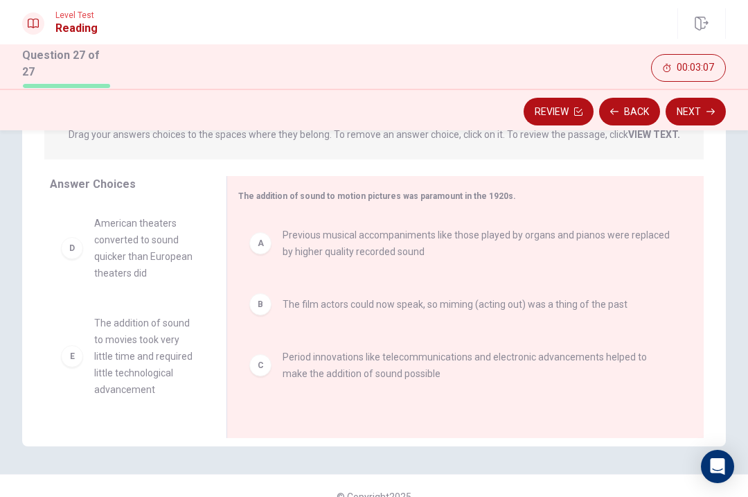
click at [699, 112] on button "Next" at bounding box center [696, 112] width 60 height 28
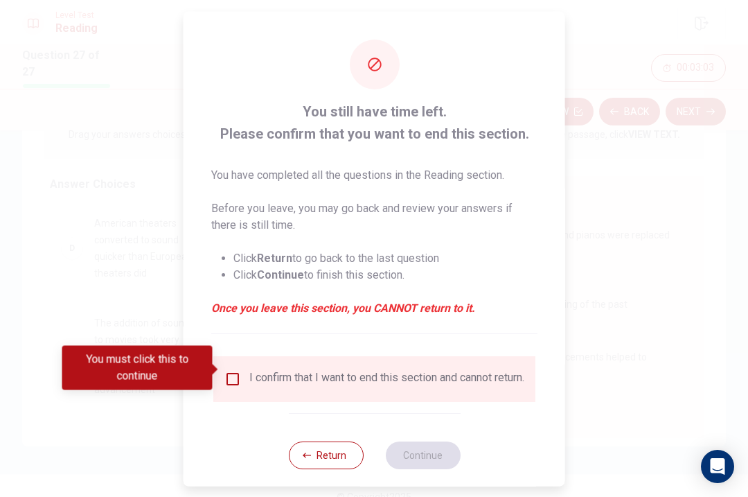
click at [237, 357] on div "I confirm that I want to end this section and cannot return." at bounding box center [374, 378] width 322 height 46
click at [235, 370] on input "You must click this to continue" at bounding box center [232, 378] width 17 height 17
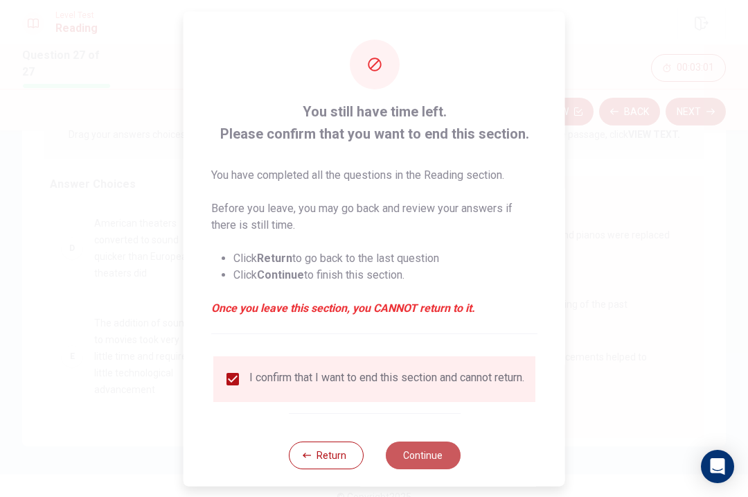
click at [434, 454] on button "Continue" at bounding box center [422, 455] width 75 height 28
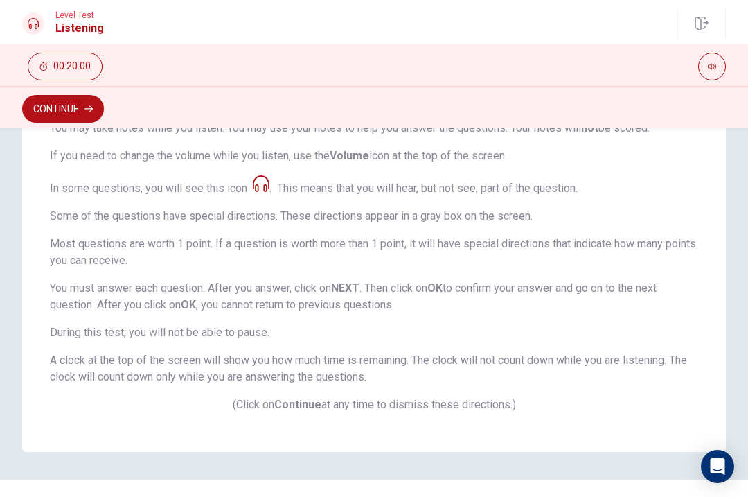
scroll to position [222, 0]
click at [56, 118] on button "Continue" at bounding box center [63, 109] width 82 height 28
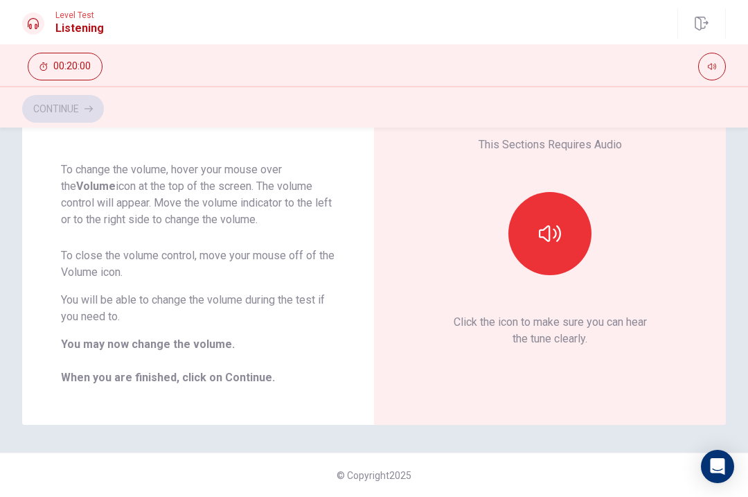
scroll to position [96, 0]
click at [549, 214] on button "button" at bounding box center [549, 233] width 83 height 83
click at [557, 240] on icon "button" at bounding box center [550, 233] width 22 height 22
click at [567, 253] on button "button" at bounding box center [549, 233] width 83 height 83
click at [570, 254] on button "button" at bounding box center [549, 233] width 83 height 83
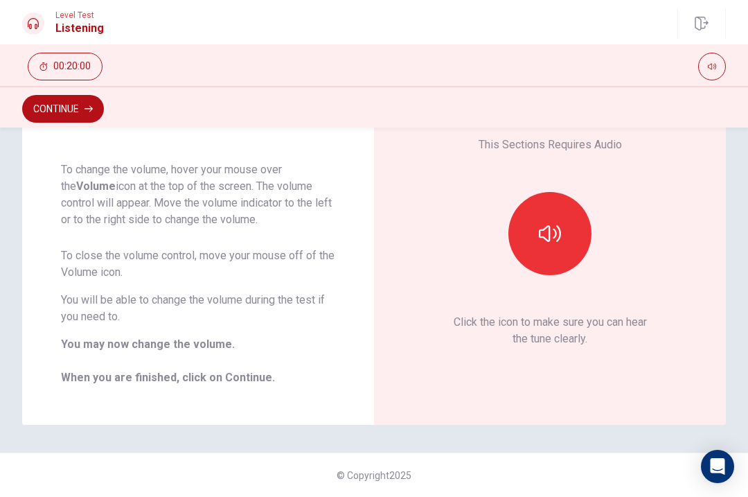
click at [718, 465] on icon "Open Intercom Messenger" at bounding box center [718, 466] width 15 height 17
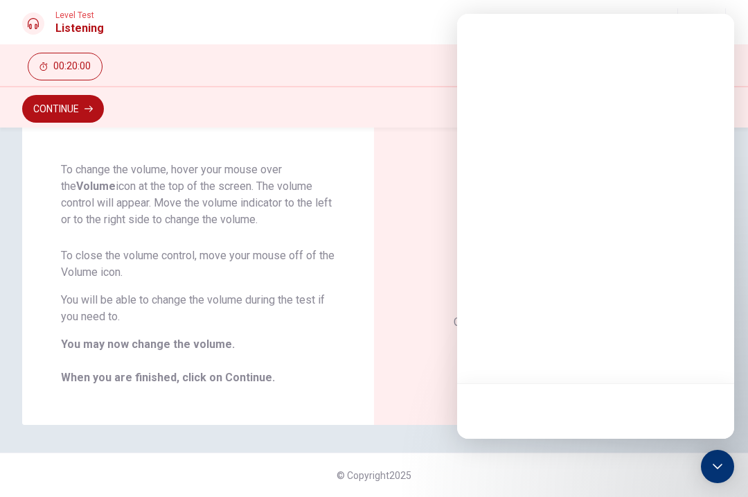
click at [719, 461] on icon "Open Intercom Messenger" at bounding box center [717, 466] width 17 height 17
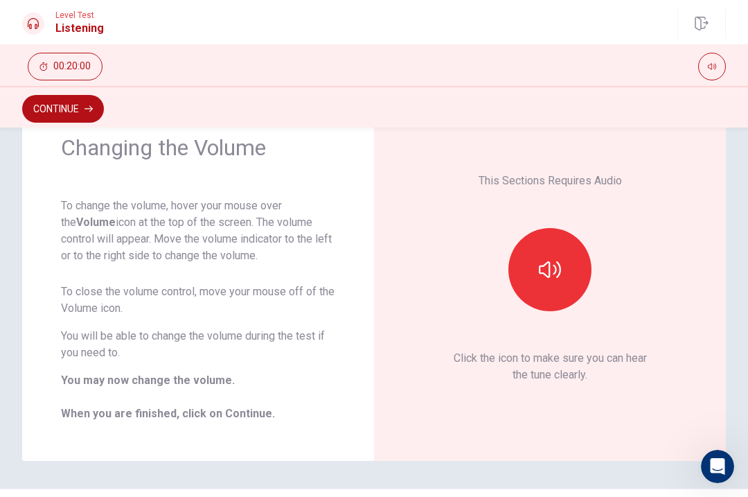
scroll to position [56, 0]
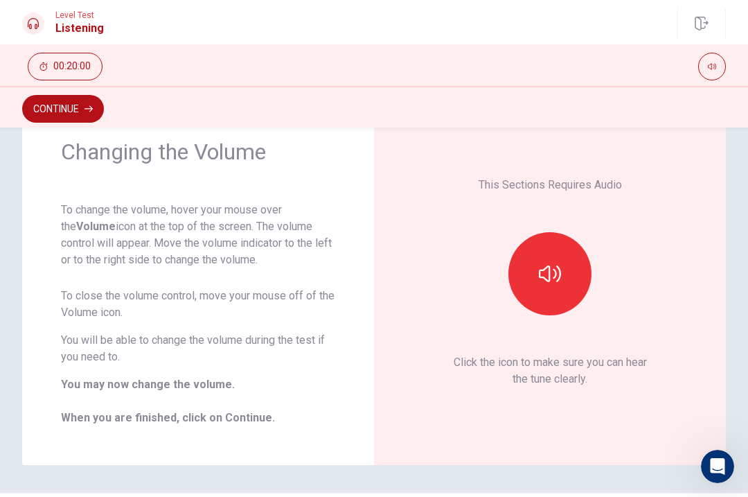
click at [84, 107] on button "Continue" at bounding box center [63, 109] width 82 height 28
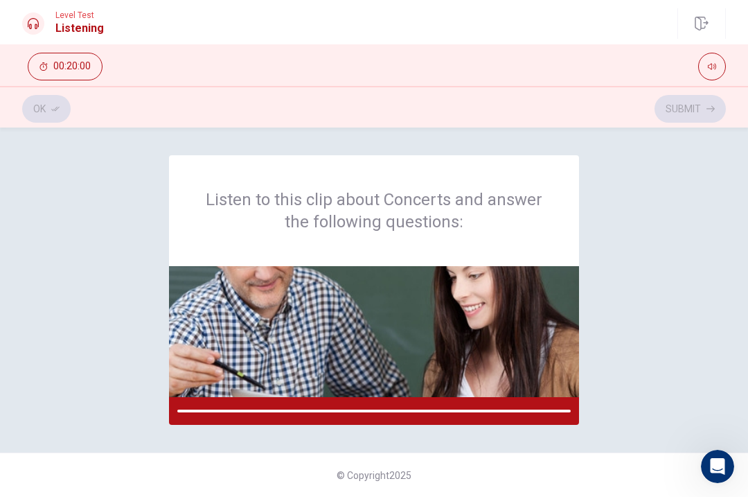
scroll to position [0, 0]
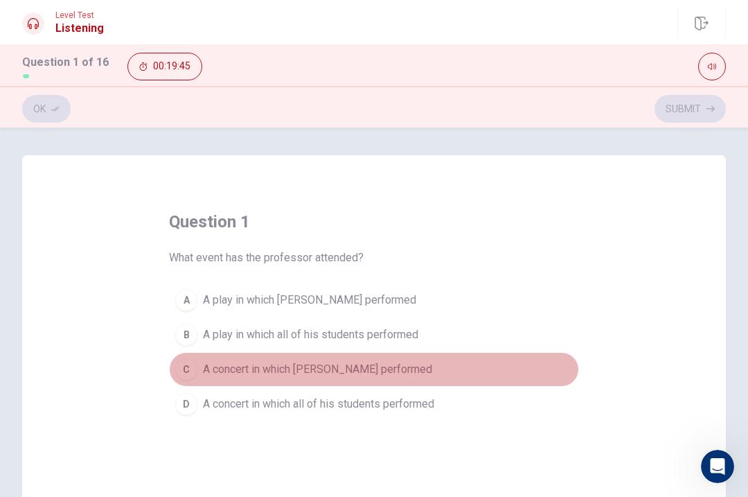
click at [339, 369] on span "A concert in which [PERSON_NAME] performed" at bounding box center [317, 369] width 229 height 17
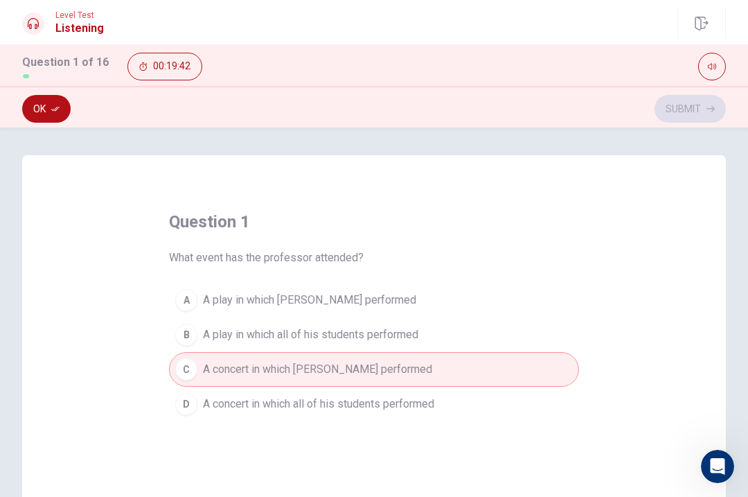
click at [54, 111] on icon "button" at bounding box center [55, 109] width 8 height 8
click at [693, 105] on button "Submit" at bounding box center [690, 109] width 71 height 28
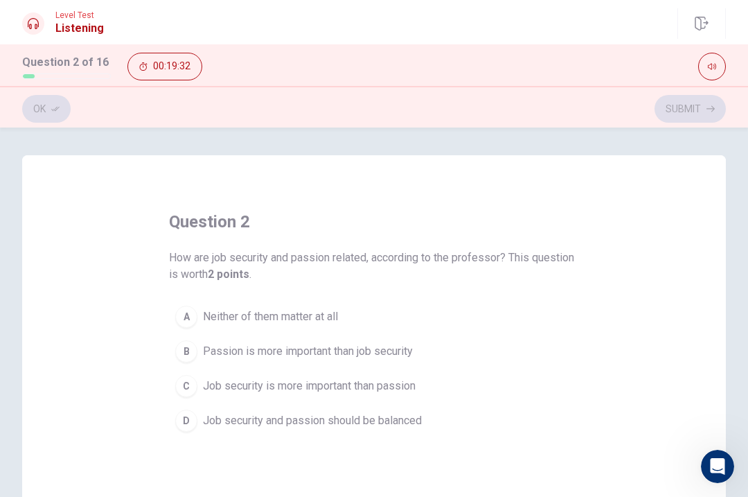
click at [399, 425] on span "Job security and passion should be balanced" at bounding box center [312, 420] width 219 height 17
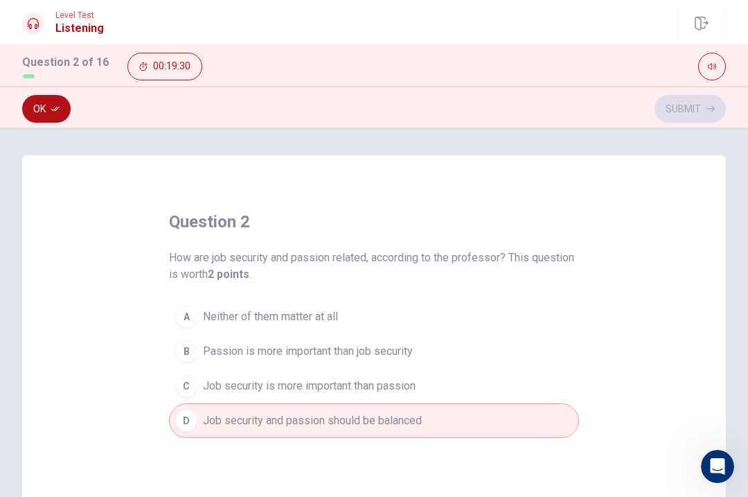
click at [53, 115] on button "Ok" at bounding box center [46, 109] width 48 height 28
click at [698, 115] on button "Submit" at bounding box center [690, 109] width 71 height 28
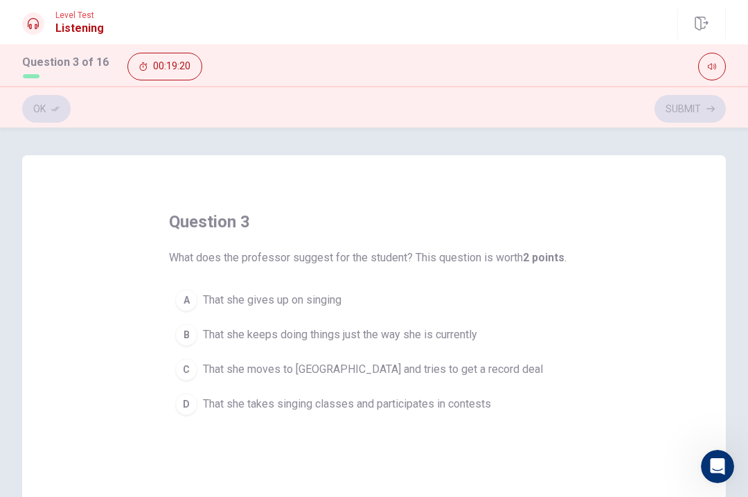
click at [477, 338] on span "That she keeps doing things just the way she is currently" at bounding box center [340, 334] width 274 height 17
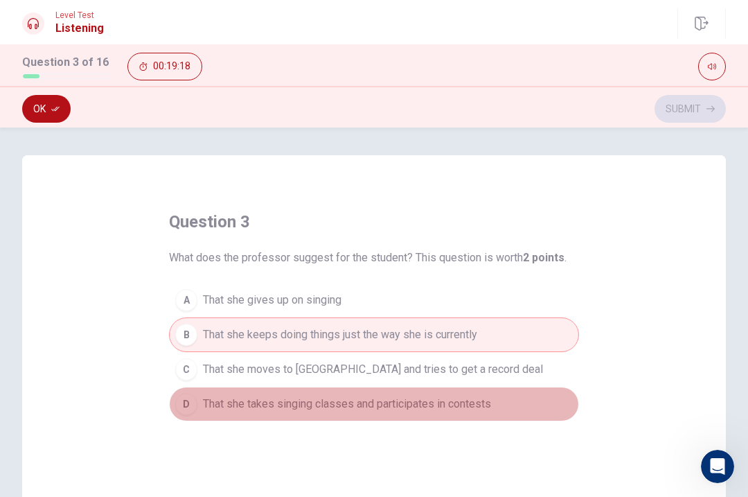
click at [462, 399] on span "That she takes singing classes and participates in contests" at bounding box center [347, 404] width 288 height 17
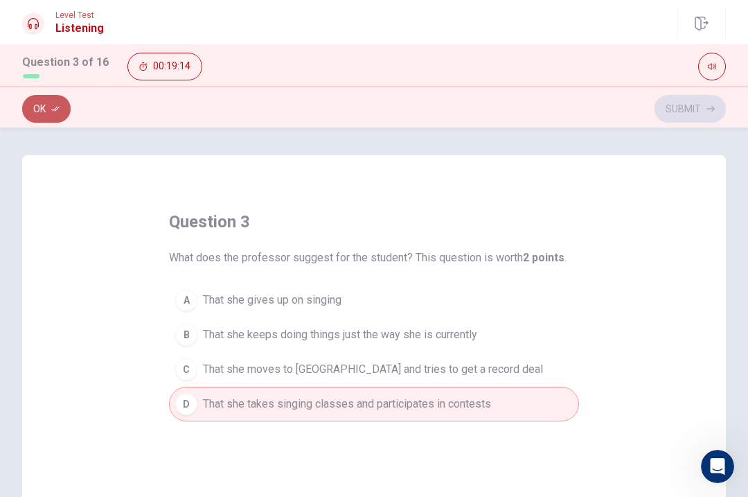
click at [44, 103] on button "Ok" at bounding box center [46, 109] width 48 height 28
click at [702, 115] on button "Submit" at bounding box center [690, 109] width 71 height 28
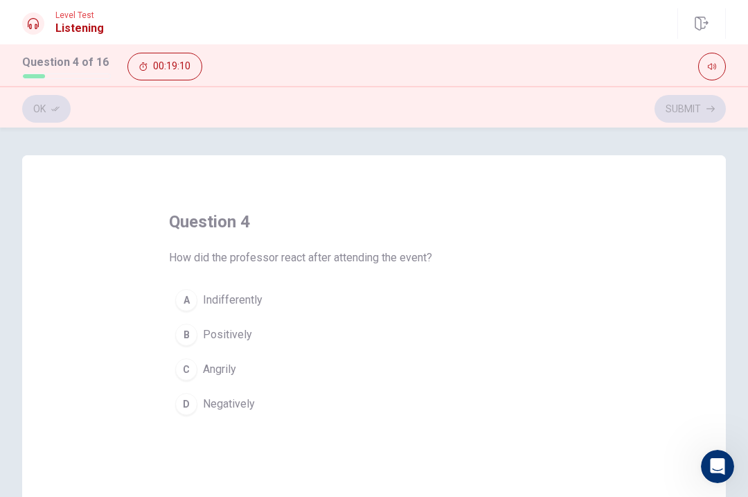
click at [240, 346] on button "B Positively" at bounding box center [374, 334] width 410 height 35
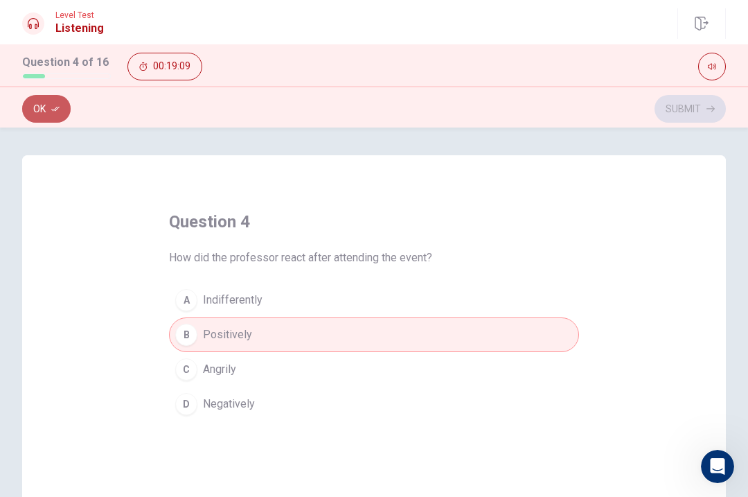
click at [55, 108] on icon "button" at bounding box center [55, 109] width 8 height 8
click at [700, 104] on button "Submit" at bounding box center [690, 109] width 71 height 28
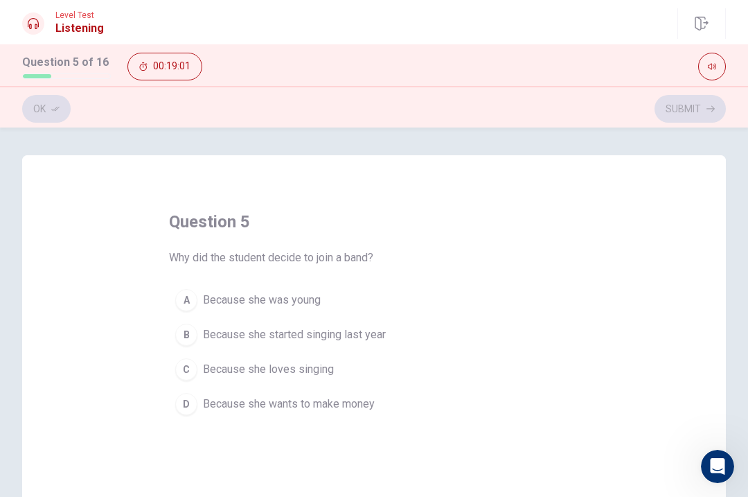
click at [332, 380] on button "C Because she loves singing" at bounding box center [374, 369] width 410 height 35
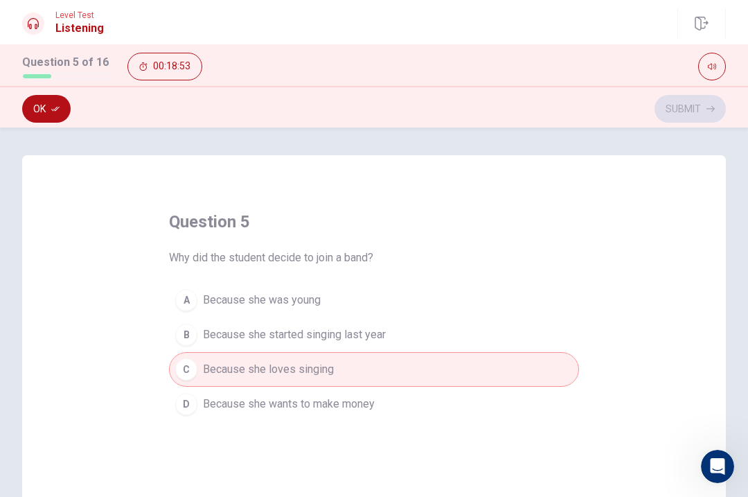
click at [57, 107] on icon "button" at bounding box center [55, 109] width 8 height 8
click at [695, 113] on button "Submit" at bounding box center [690, 109] width 71 height 28
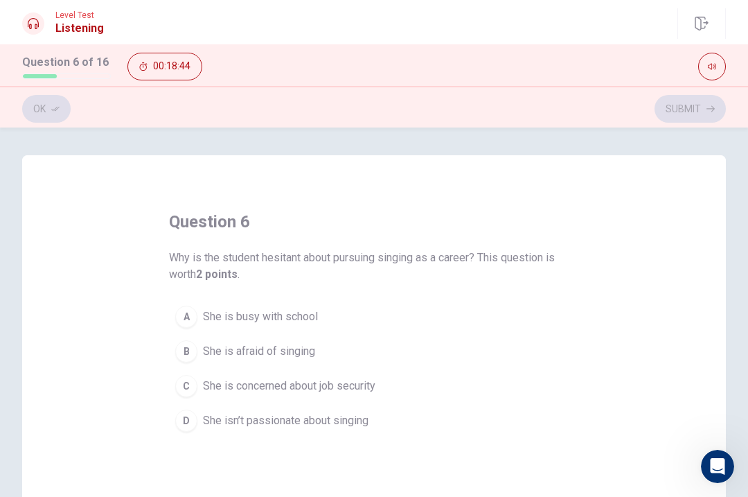
click at [350, 398] on button "C She is concerned about job security" at bounding box center [374, 386] width 410 height 35
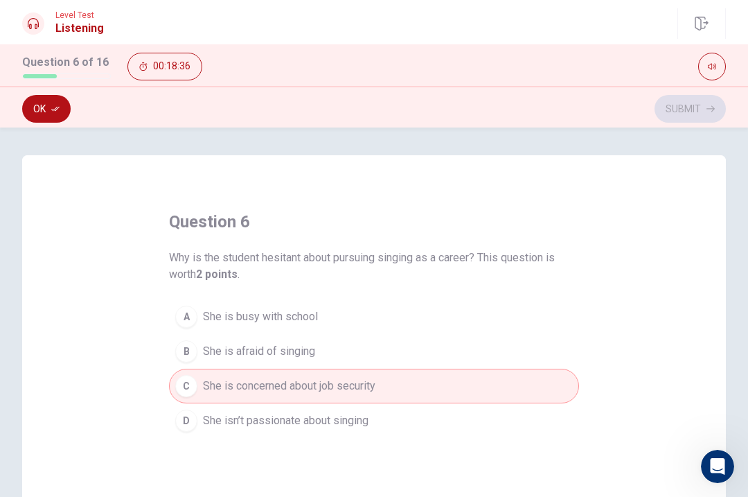
click at [55, 116] on button "Ok" at bounding box center [46, 109] width 48 height 28
click at [701, 114] on button "Submit" at bounding box center [690, 109] width 71 height 28
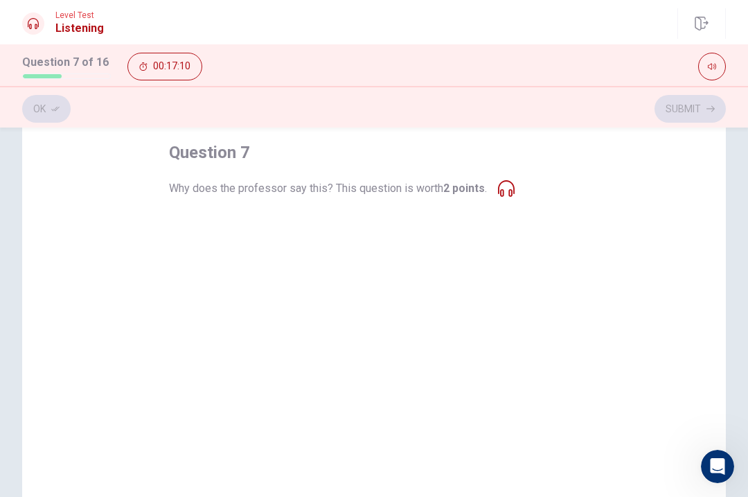
scroll to position [67, 0]
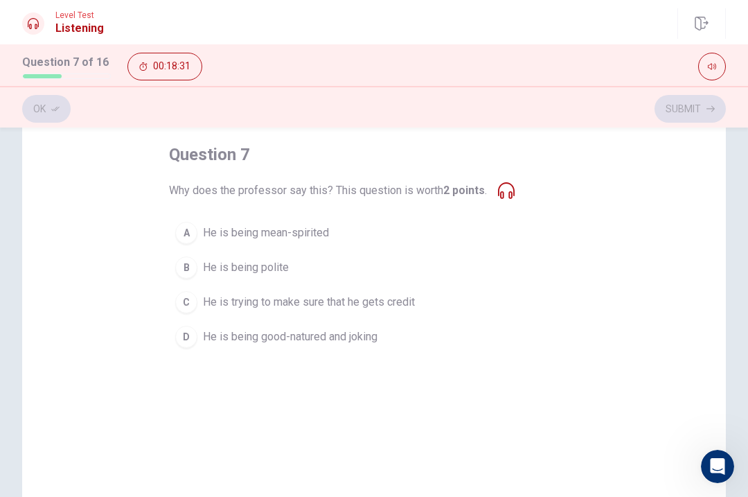
click at [380, 351] on button "D He is being good-natured and joking" at bounding box center [374, 336] width 410 height 35
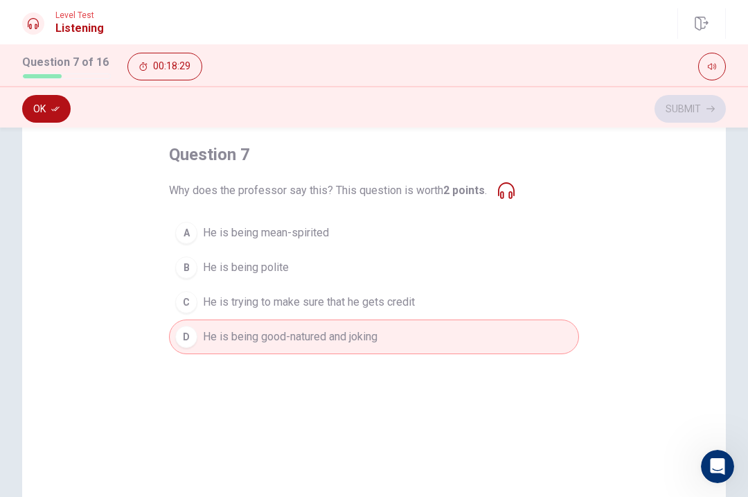
click at [41, 113] on button "Ok" at bounding box center [46, 109] width 48 height 28
click at [700, 107] on button "Submit" at bounding box center [690, 109] width 71 height 28
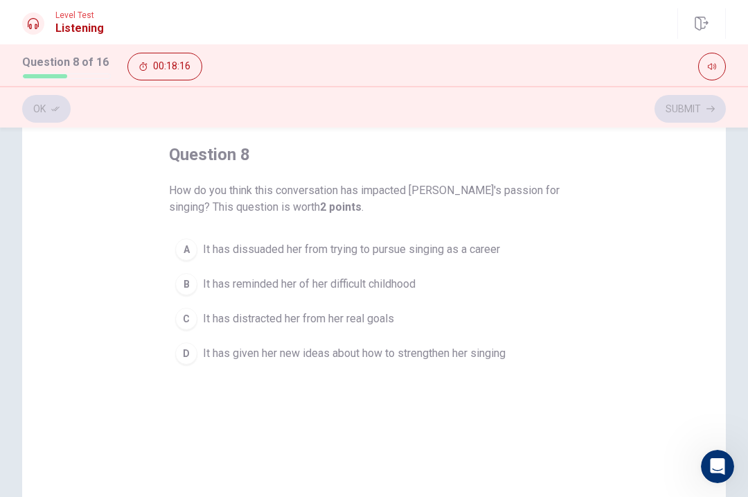
click at [467, 352] on span "It has given her new ideas about how to strengthen her singing" at bounding box center [354, 353] width 303 height 17
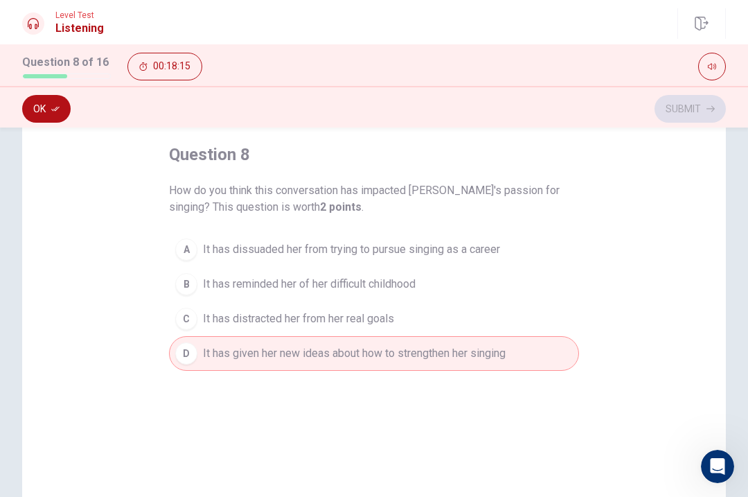
click at [40, 100] on button "Ok" at bounding box center [46, 109] width 48 height 28
click at [697, 109] on button "Submit" at bounding box center [690, 109] width 71 height 28
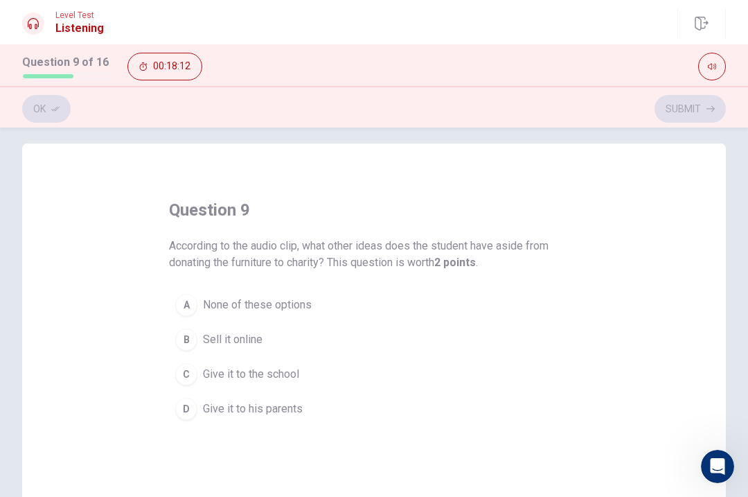
scroll to position [17, 0]
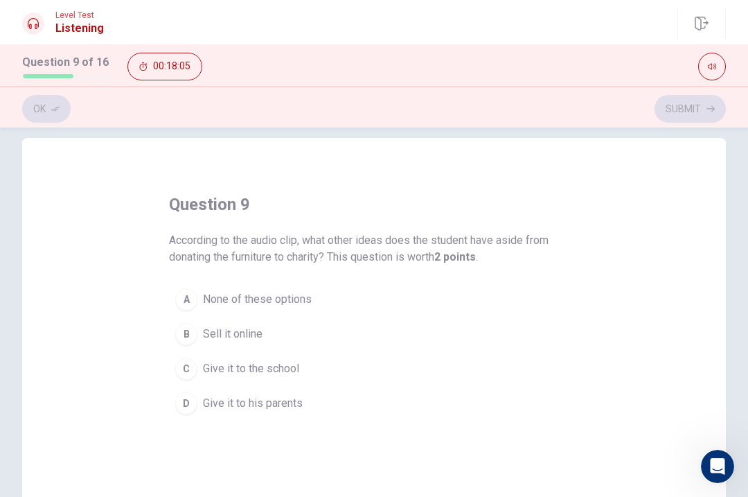
click at [259, 374] on span "Give it to the school" at bounding box center [251, 368] width 96 height 17
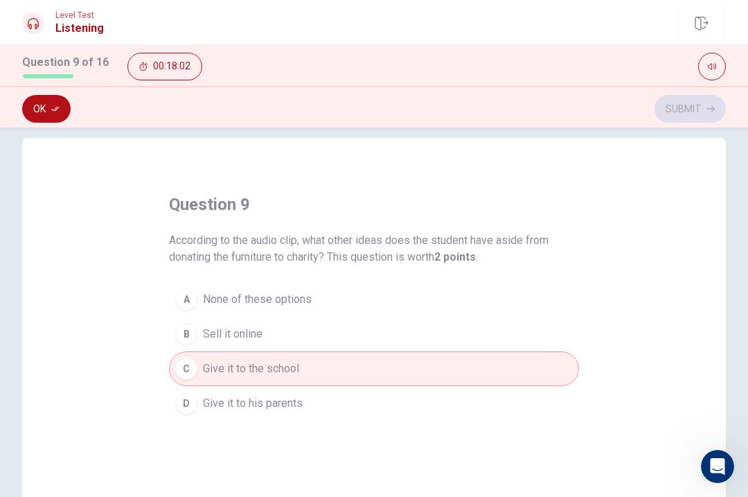
click at [46, 107] on button "Ok" at bounding box center [46, 109] width 48 height 28
click at [700, 117] on button "Submit" at bounding box center [690, 109] width 71 height 28
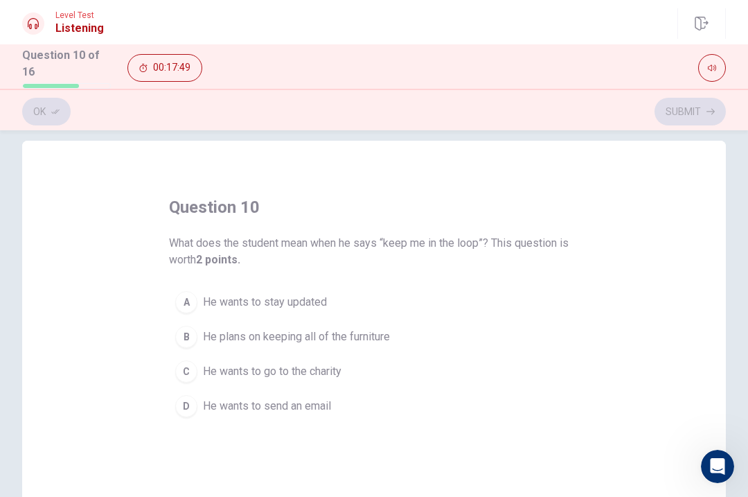
click at [303, 310] on span "He wants to stay updated" at bounding box center [265, 302] width 124 height 17
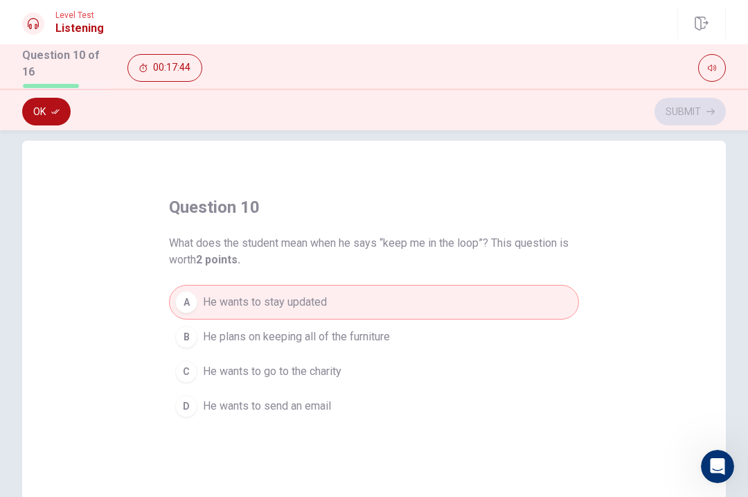
click at [57, 98] on button "Ok" at bounding box center [46, 112] width 48 height 28
click at [701, 109] on button "Submit" at bounding box center [690, 112] width 71 height 28
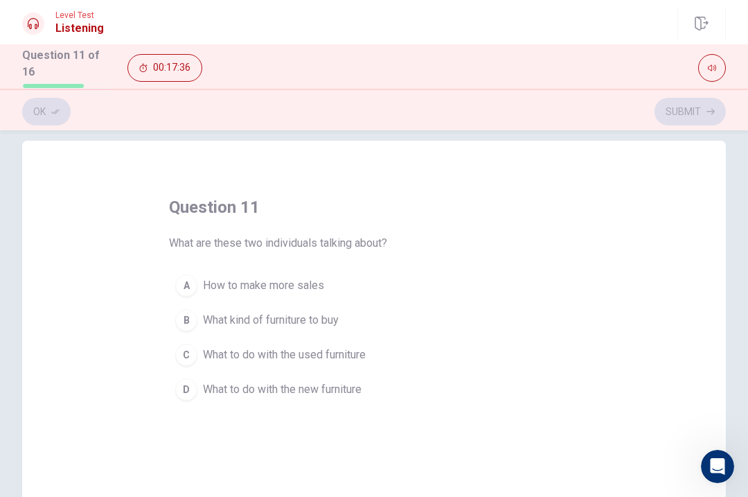
click at [355, 339] on button "C What to do with the used furniture" at bounding box center [374, 354] width 410 height 35
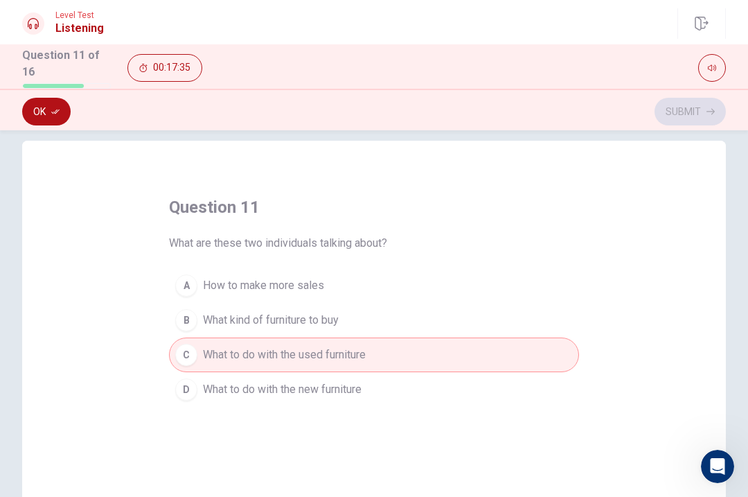
click at [44, 117] on button "Ok" at bounding box center [46, 112] width 48 height 28
click at [694, 114] on button "Submit" at bounding box center [690, 112] width 71 height 28
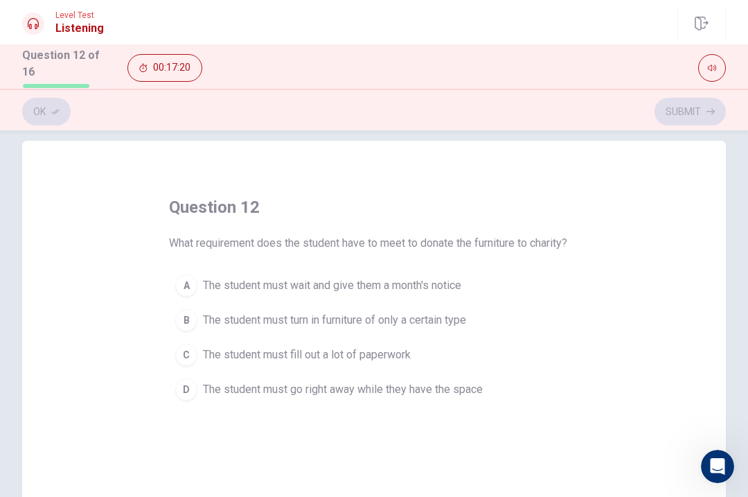
click at [382, 288] on span "The student must wait and give them a month's notice" at bounding box center [332, 285] width 258 height 17
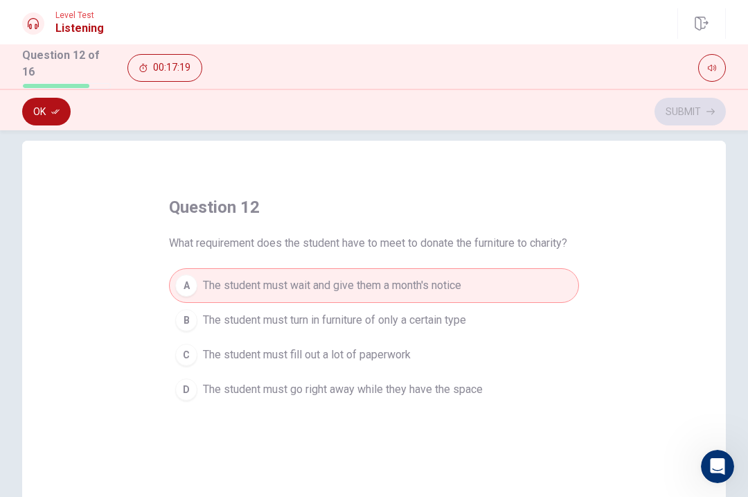
click at [53, 118] on button "Ok" at bounding box center [46, 112] width 48 height 28
click at [703, 110] on button "Submit" at bounding box center [690, 112] width 71 height 28
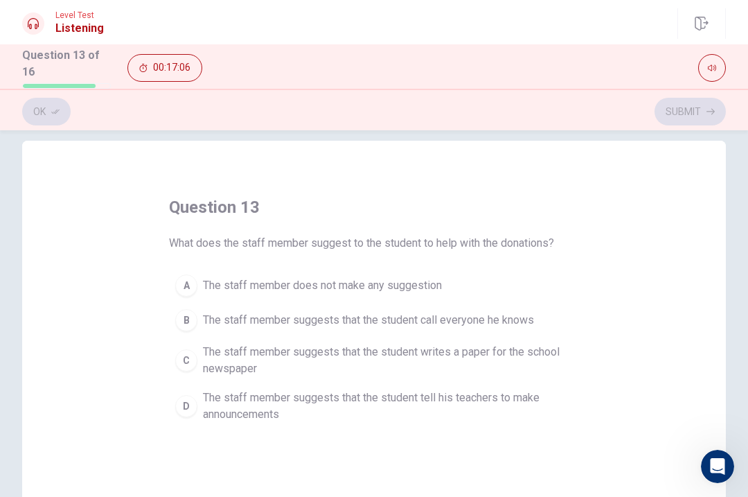
click at [323, 371] on span "The staff member suggests that the student writes a paper for the school newspa…" at bounding box center [388, 360] width 370 height 33
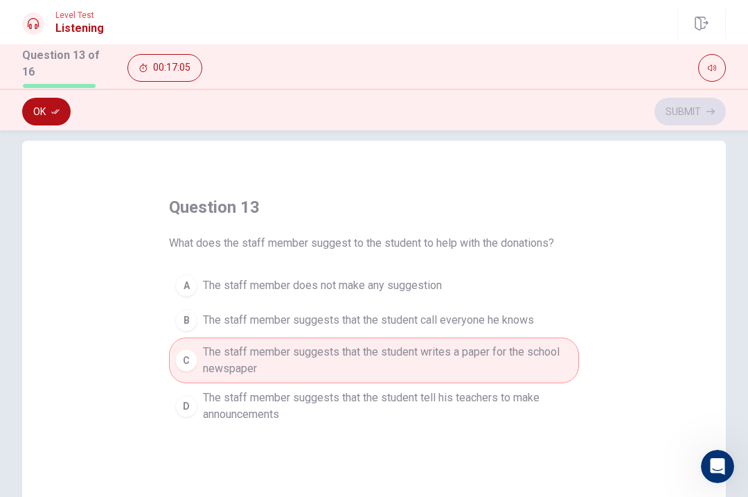
click at [49, 113] on button "Ok" at bounding box center [46, 112] width 48 height 28
click at [688, 116] on button "Submit" at bounding box center [690, 112] width 71 height 28
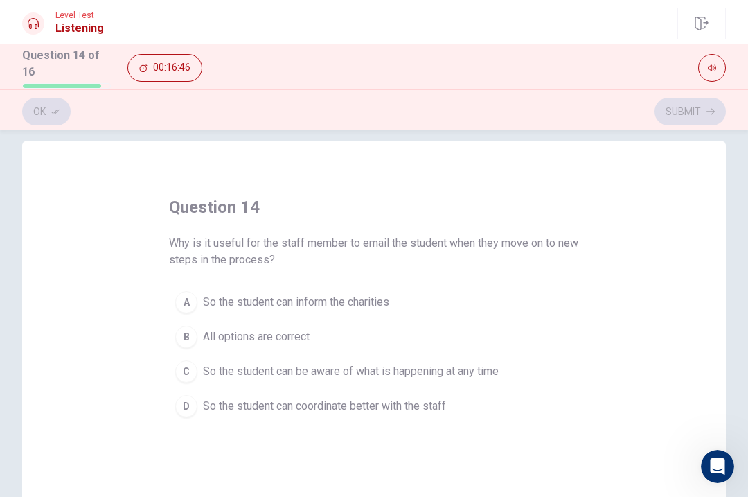
click at [240, 341] on span "All options are correct" at bounding box center [256, 336] width 107 height 17
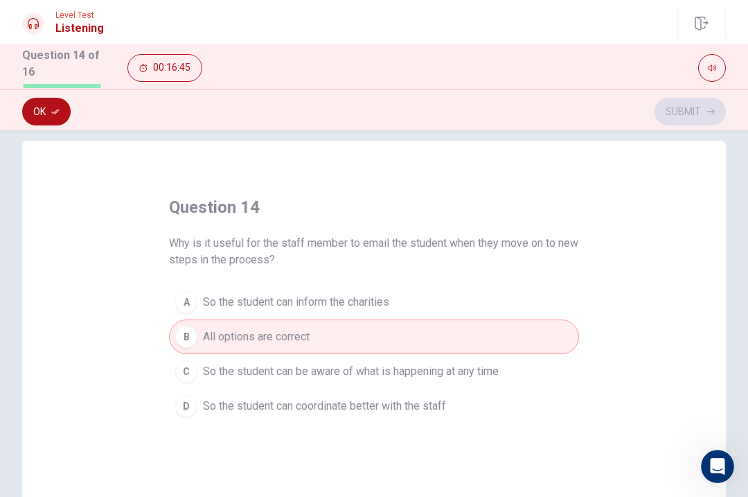
click at [51, 115] on button "Ok" at bounding box center [46, 112] width 48 height 28
click at [693, 113] on button "Submit" at bounding box center [690, 112] width 71 height 28
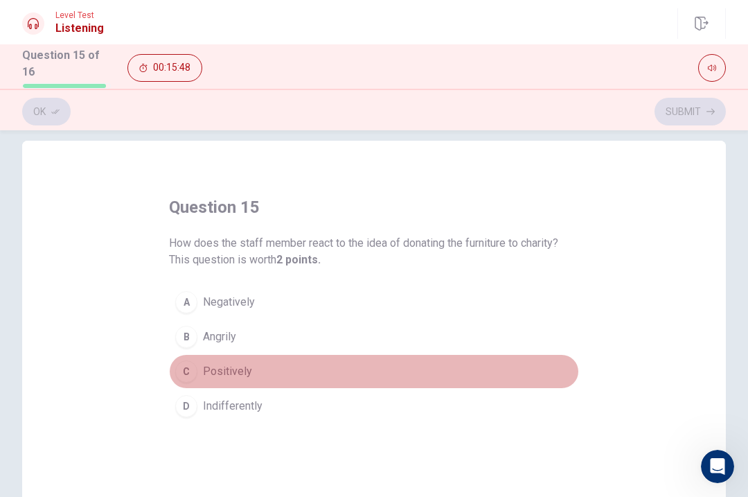
click at [188, 378] on div "C" at bounding box center [186, 371] width 22 height 22
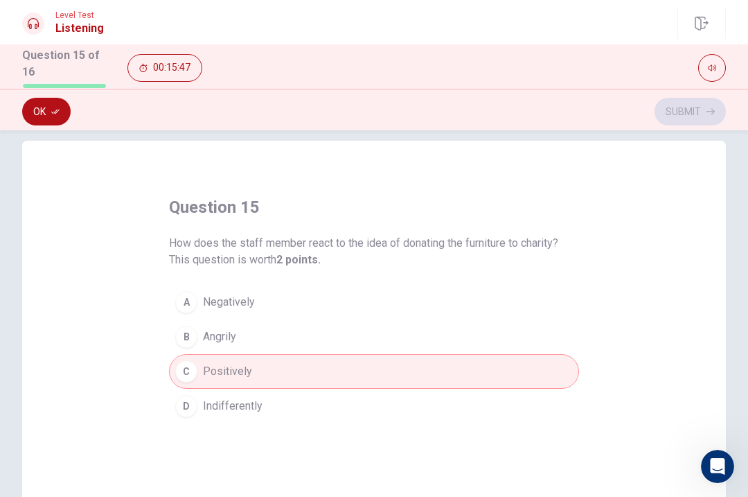
click at [202, 411] on button "D Indifferently" at bounding box center [374, 406] width 410 height 35
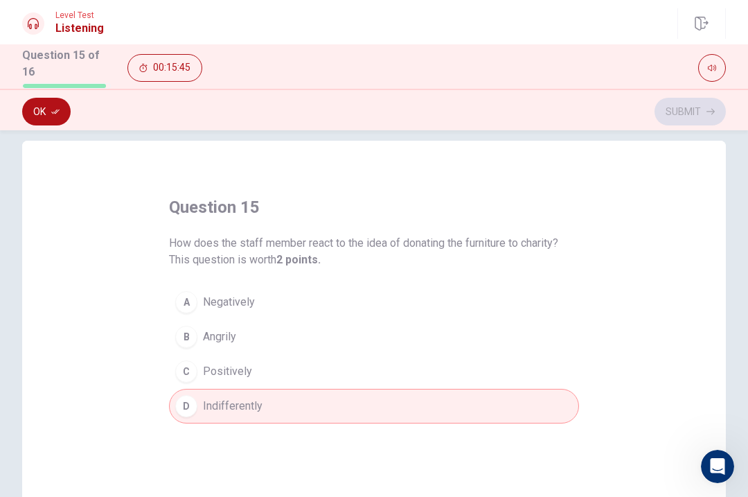
click at [53, 119] on button "Ok" at bounding box center [46, 112] width 48 height 28
click at [690, 116] on button "Submit" at bounding box center [690, 112] width 71 height 28
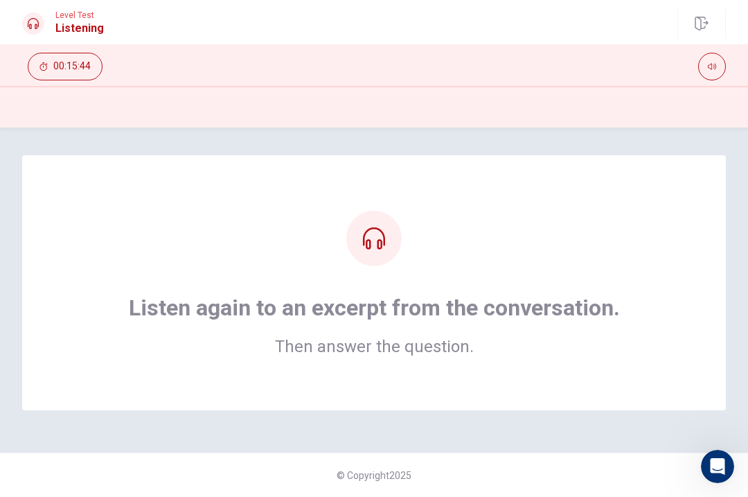
scroll to position [0, 0]
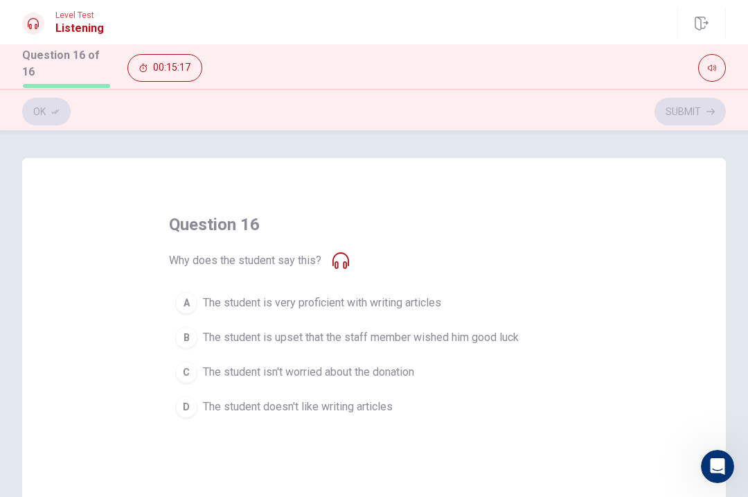
click at [199, 399] on button "D The student doesn't like writing articles" at bounding box center [374, 406] width 410 height 35
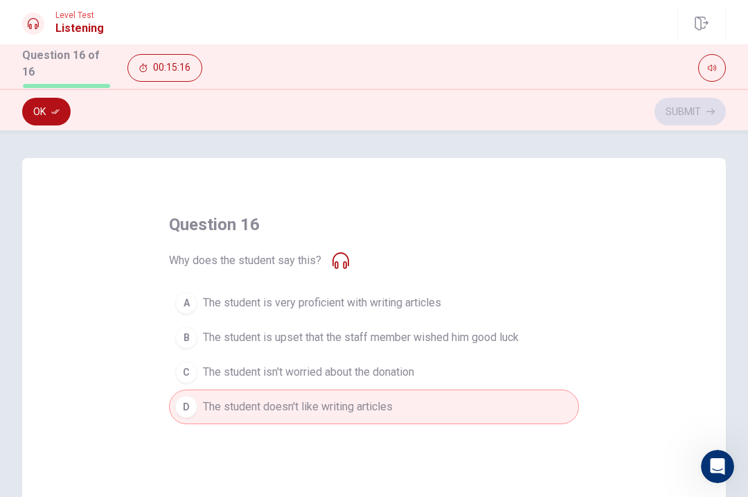
click at [46, 118] on button "Ok" at bounding box center [46, 112] width 48 height 28
click at [691, 119] on button "Submit" at bounding box center [690, 112] width 71 height 28
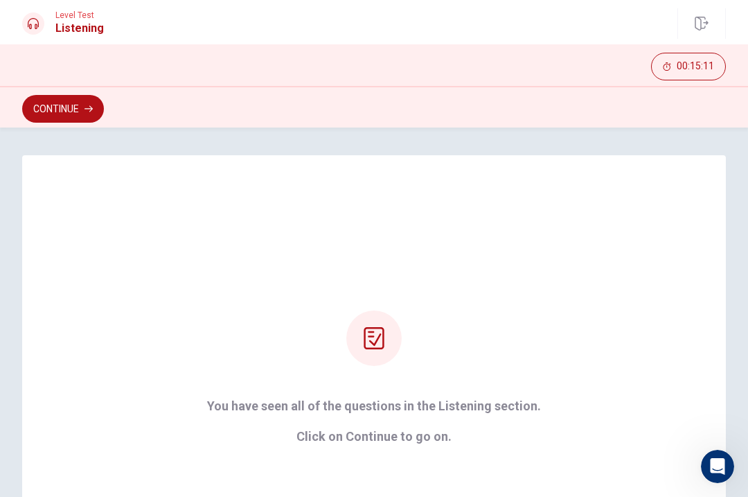
click at [46, 115] on button "Continue" at bounding box center [63, 109] width 82 height 28
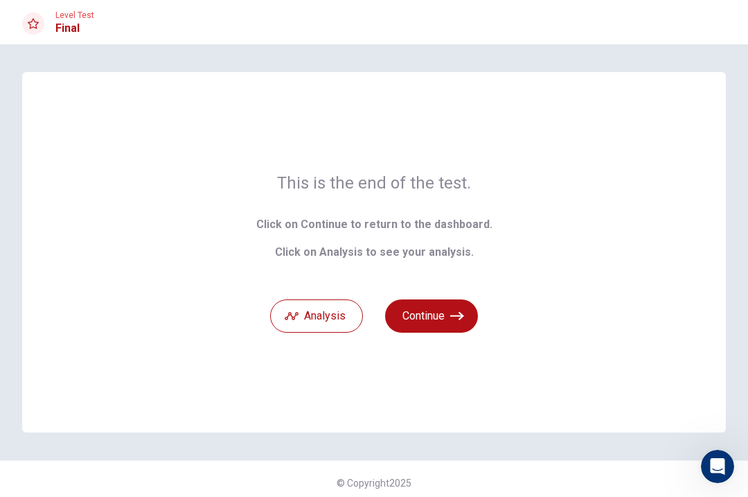
click at [456, 328] on button "Continue" at bounding box center [431, 315] width 93 height 33
